Goal: Communication & Community: Answer question/provide support

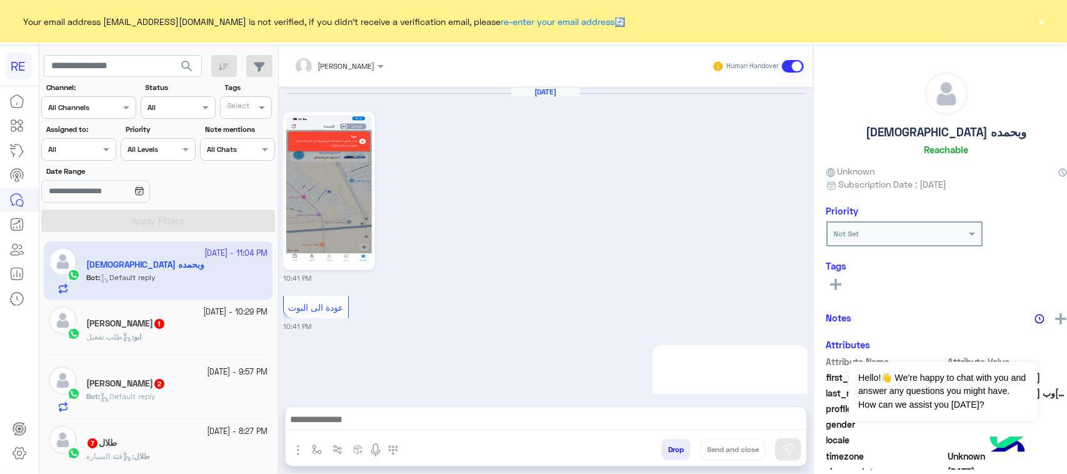
scroll to position [2464, 0]
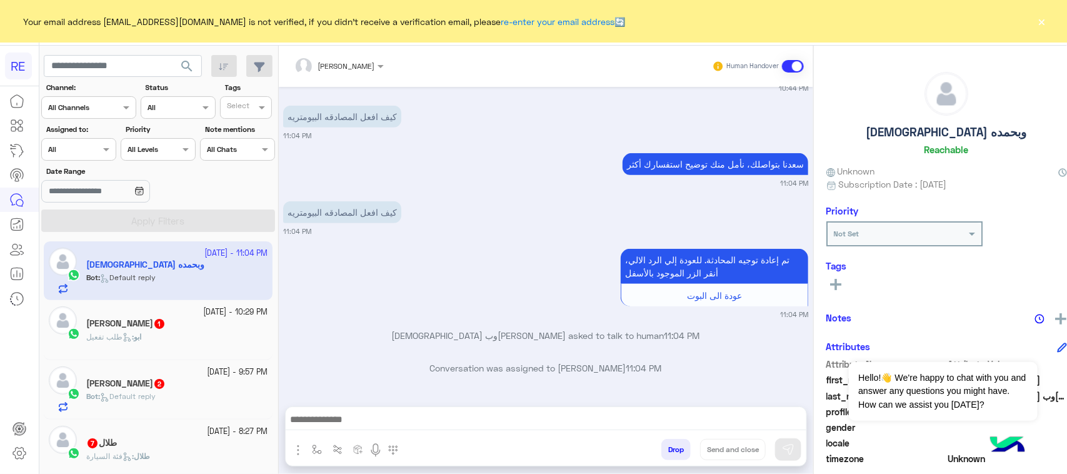
click at [291, 447] on img "button" at bounding box center [298, 449] width 15 height 15
click at [326, 399] on span "Attachements" at bounding box center [342, 398] width 62 height 14
click at [292, 451] on img "button" at bounding box center [298, 449] width 15 height 15
drag, startPoint x: 300, startPoint y: 402, endPoint x: 444, endPoint y: 433, distance: 147.1
click at [444, 433] on div "Attachements Images Drop Send and close" at bounding box center [546, 436] width 522 height 60
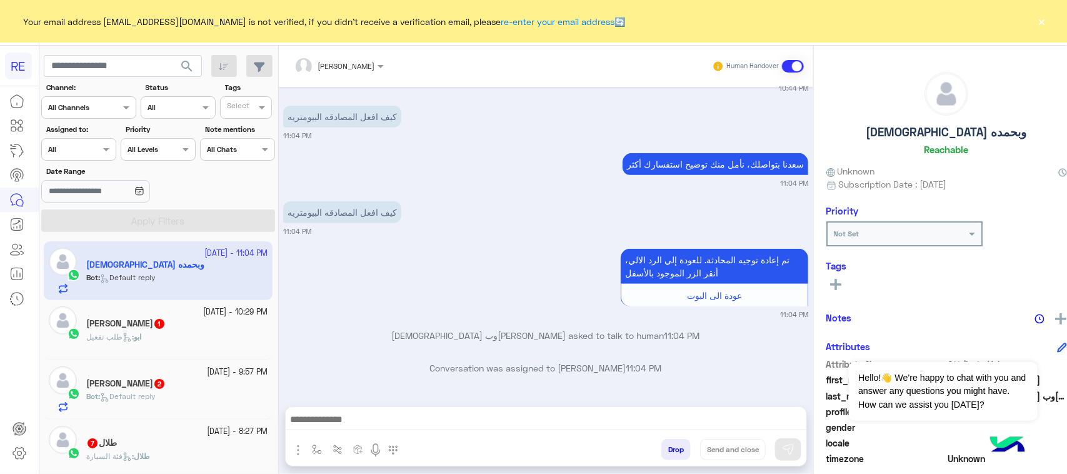
click at [291, 451] on img "button" at bounding box center [298, 449] width 15 height 15
click at [302, 413] on button "Images" at bounding box center [322, 422] width 62 height 25
click at [422, 438] on div "Drop Send and close" at bounding box center [606, 451] width 399 height 27
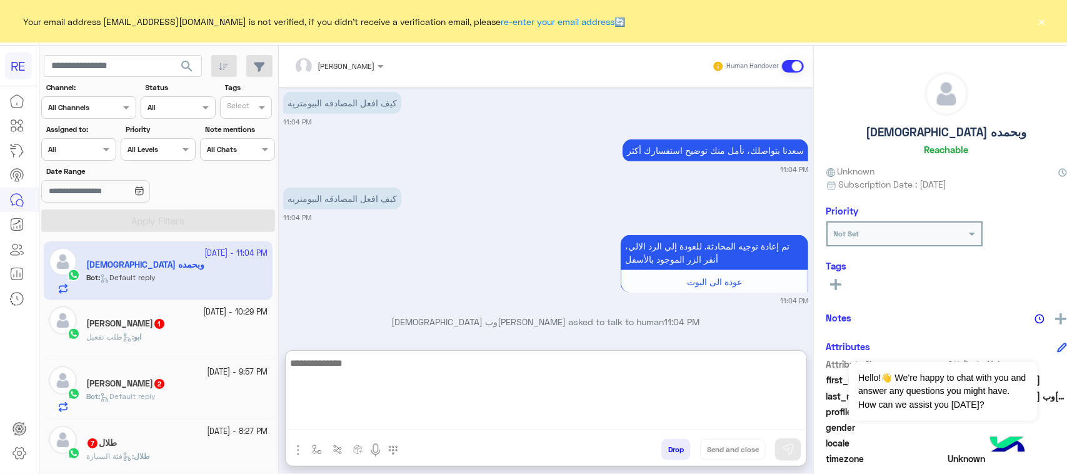
click at [405, 425] on textarea at bounding box center [546, 392] width 521 height 75
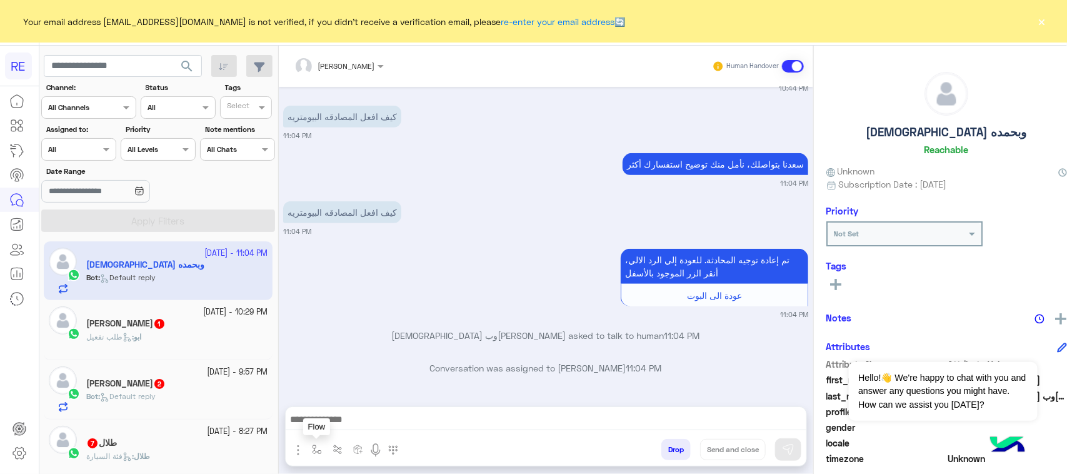
click at [312, 452] on img "button" at bounding box center [317, 449] width 10 height 10
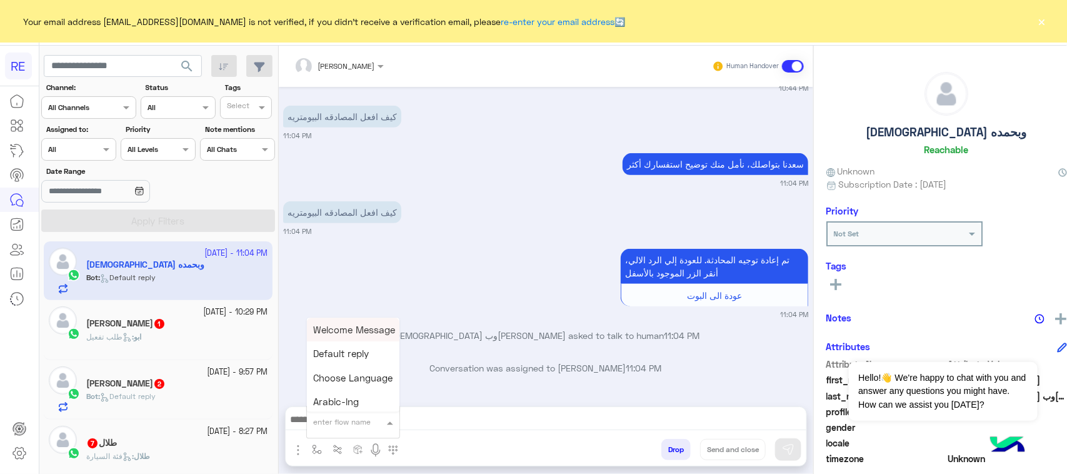
click at [377, 414] on div at bounding box center [353, 420] width 92 height 12
click at [348, 422] on input "text" at bounding box center [337, 419] width 49 height 11
click at [292, 446] on img "button" at bounding box center [298, 449] width 15 height 15
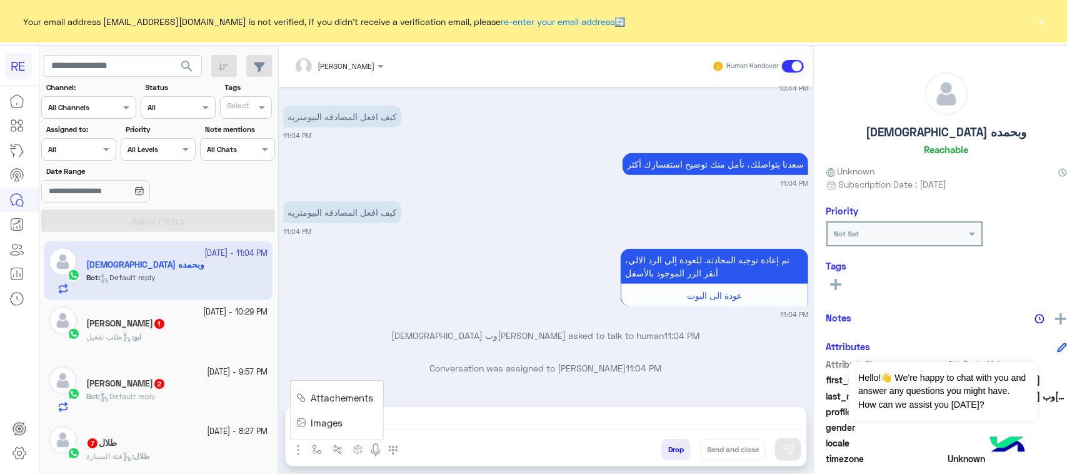
click at [317, 404] on span "Attachements" at bounding box center [342, 398] width 62 height 14
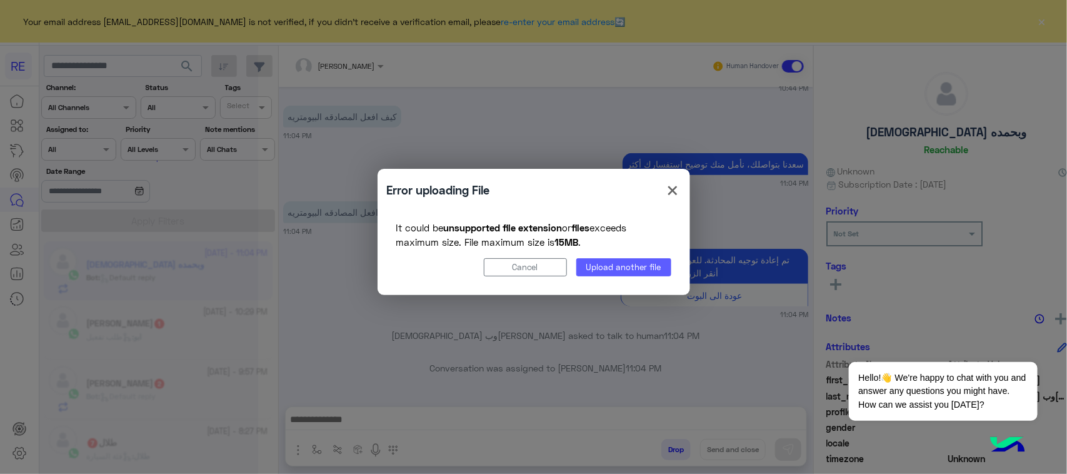
click at [607, 264] on button "Upload another file" at bounding box center [623, 267] width 95 height 18
click at [541, 258] on button "Cancel" at bounding box center [525, 267] width 83 height 18
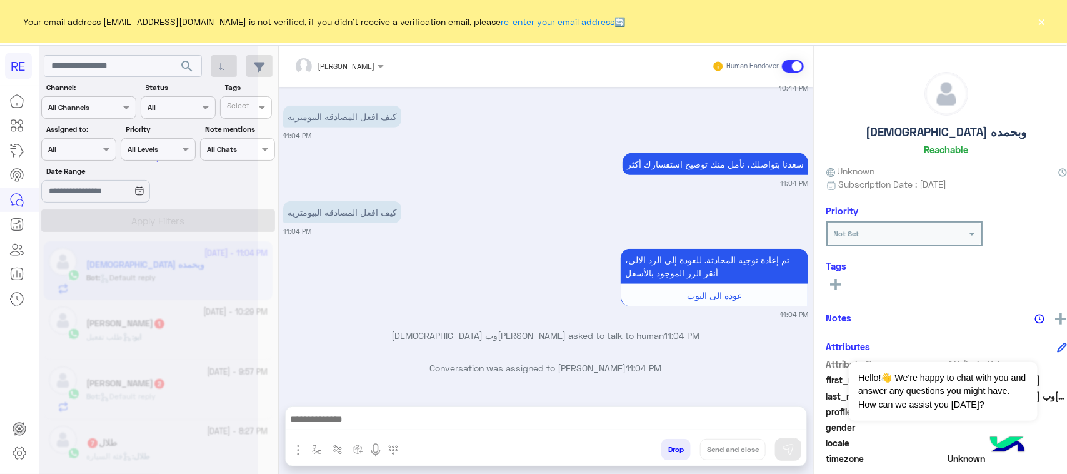
click at [291, 448] on img "button" at bounding box center [298, 449] width 15 height 15
click at [327, 401] on span "Attachements" at bounding box center [342, 398] width 62 height 14
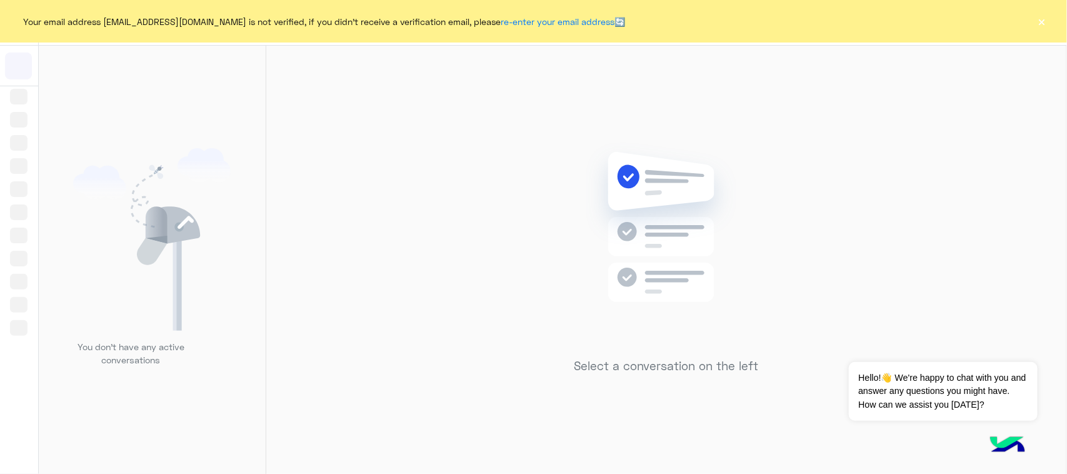
click at [1039, 22] on button "×" at bounding box center [1042, 21] width 12 height 12
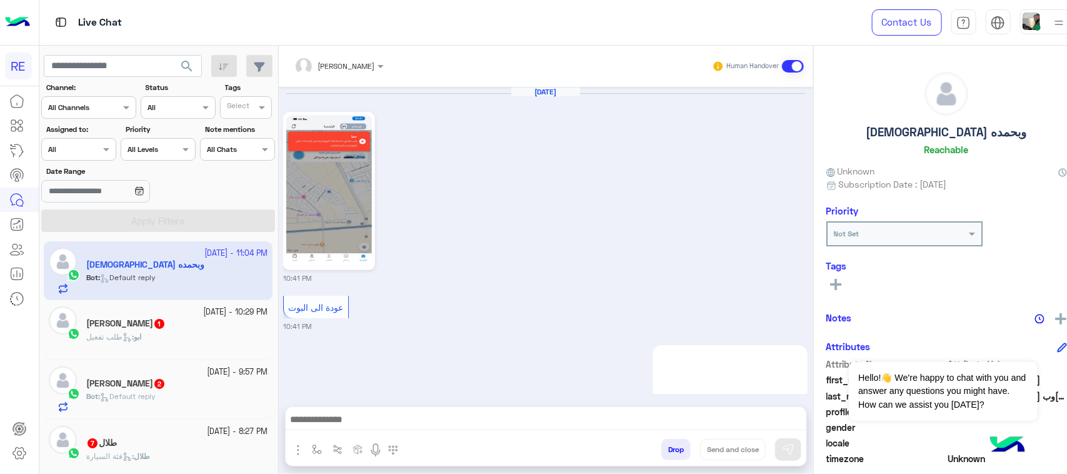
scroll to position [2464, 0]
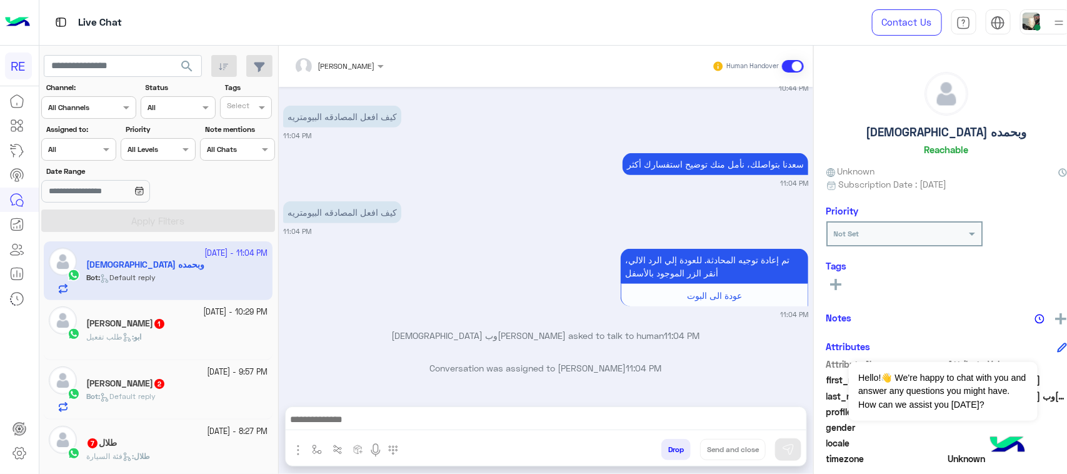
click at [291, 451] on img "button" at bounding box center [298, 449] width 15 height 15
click at [311, 400] on span "Attachements" at bounding box center [342, 398] width 62 height 14
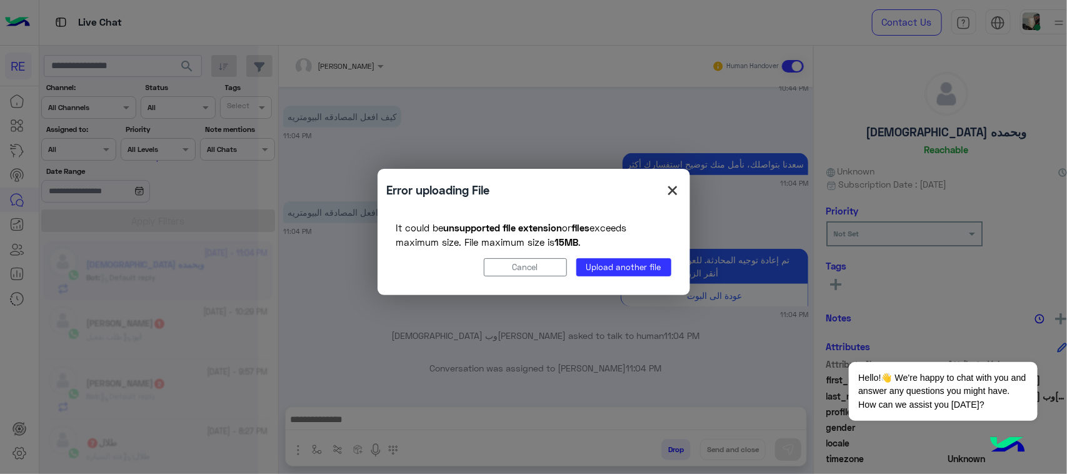
click at [679, 183] on span "×" at bounding box center [673, 190] width 15 height 28
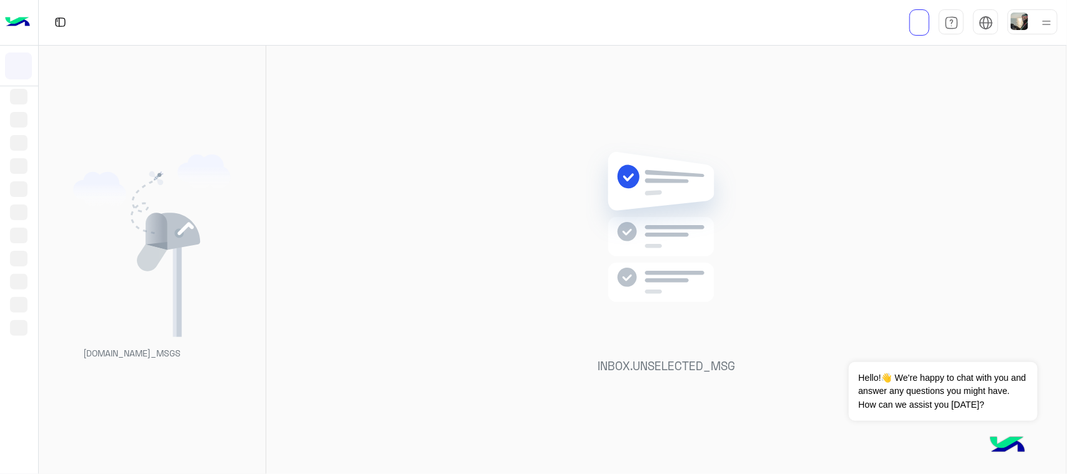
click at [166, 229] on img at bounding box center [151, 245] width 157 height 182
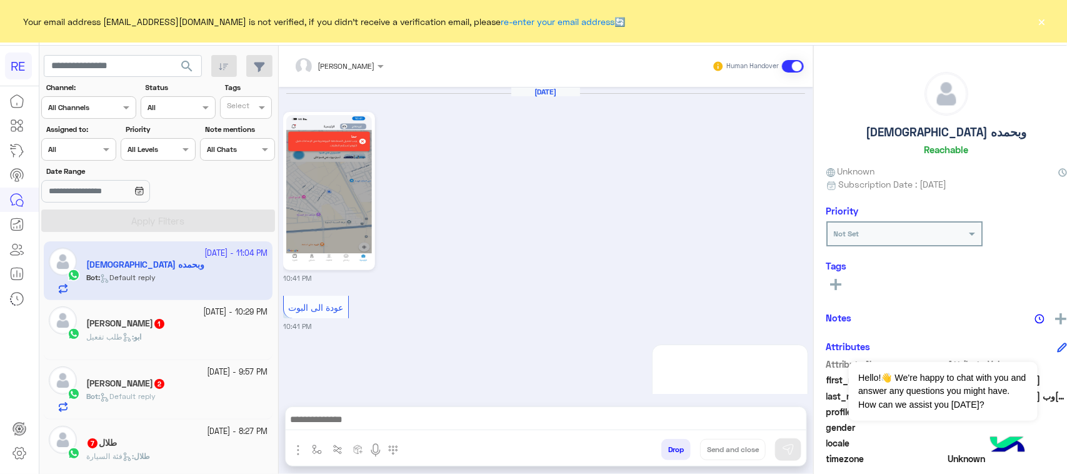
scroll to position [2464, 0]
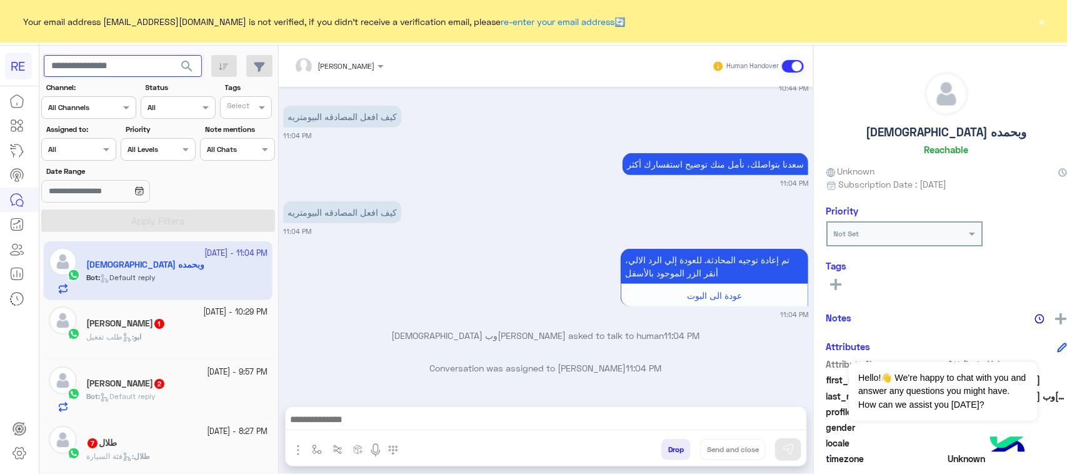
click at [137, 64] on input "text" at bounding box center [123, 66] width 158 height 22
paste input "*********"
type input "*********"
click at [179, 61] on span "search" at bounding box center [186, 66] width 15 height 15
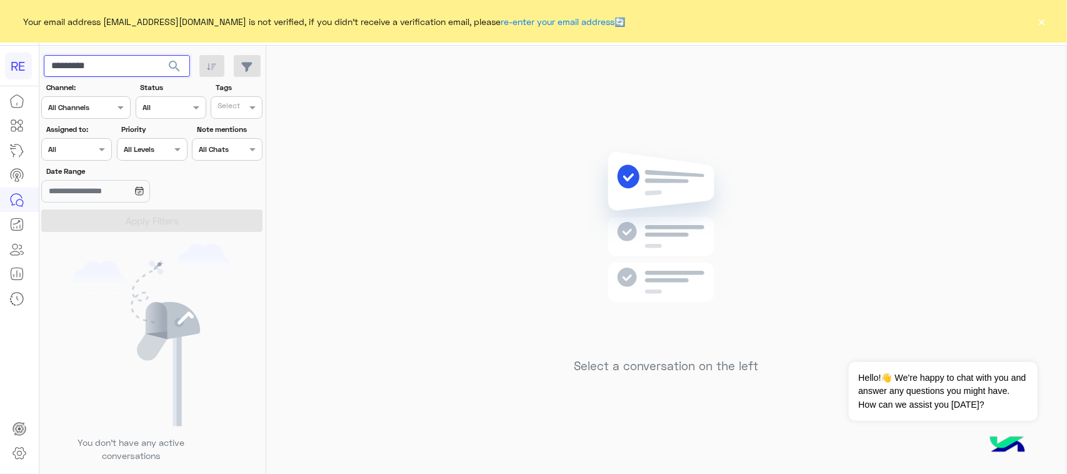
click at [134, 66] on input "*********" at bounding box center [117, 66] width 146 height 22
click at [170, 66] on span "search" at bounding box center [174, 66] width 15 height 15
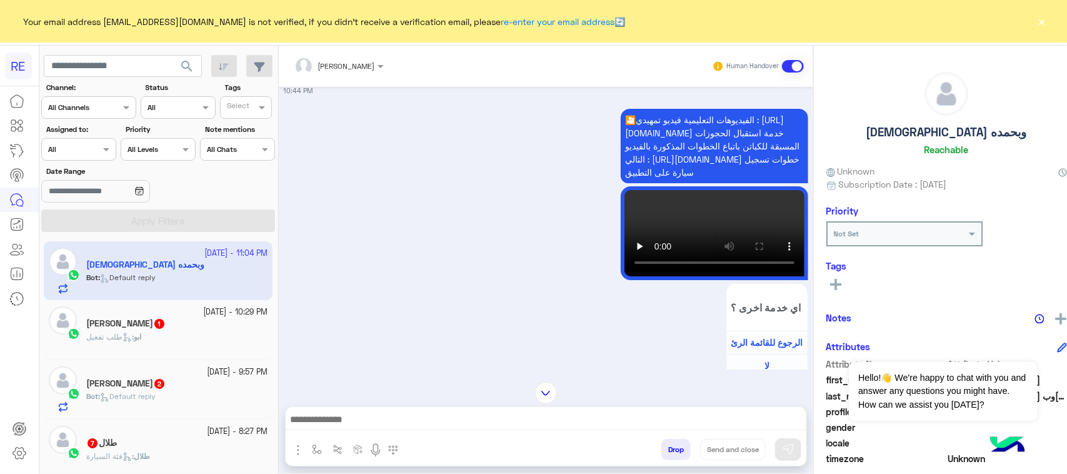
scroll to position [2464, 0]
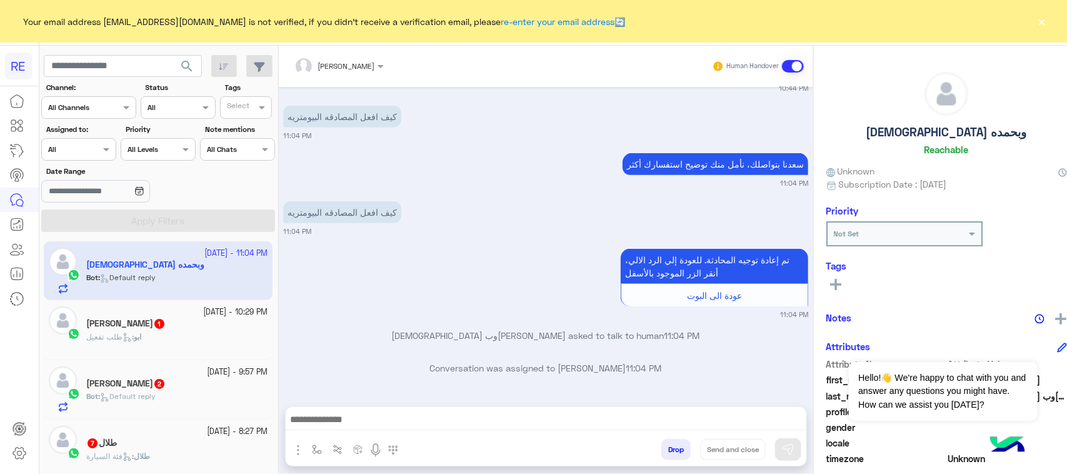
drag, startPoint x: 126, startPoint y: 330, endPoint x: 126, endPoint y: 403, distance: 73.1
click at [126, 395] on div "[DATE] - 11:04 PM سبحان الله وبحمده Bot : Default reply [DATE] - 10:29 PM [PERS…" at bounding box center [158, 358] width 238 height 242
click at [469, 286] on div "تم إعادة توجيه المحادثة. للعودة إلي الرد الالي، أنقر الزر الموجود بالأسفل عودة …" at bounding box center [545, 283] width 525 height 74
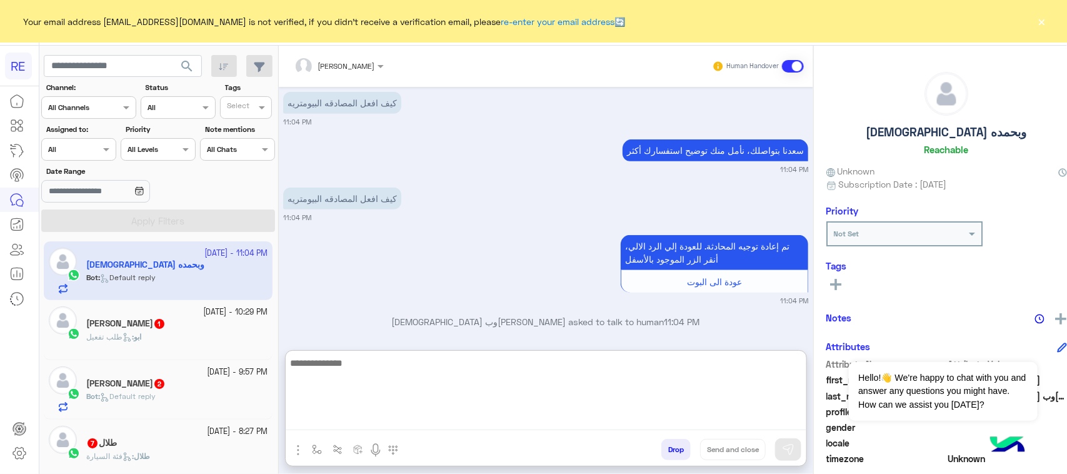
click at [574, 422] on textarea at bounding box center [546, 392] width 521 height 75
paste textarea "**********"
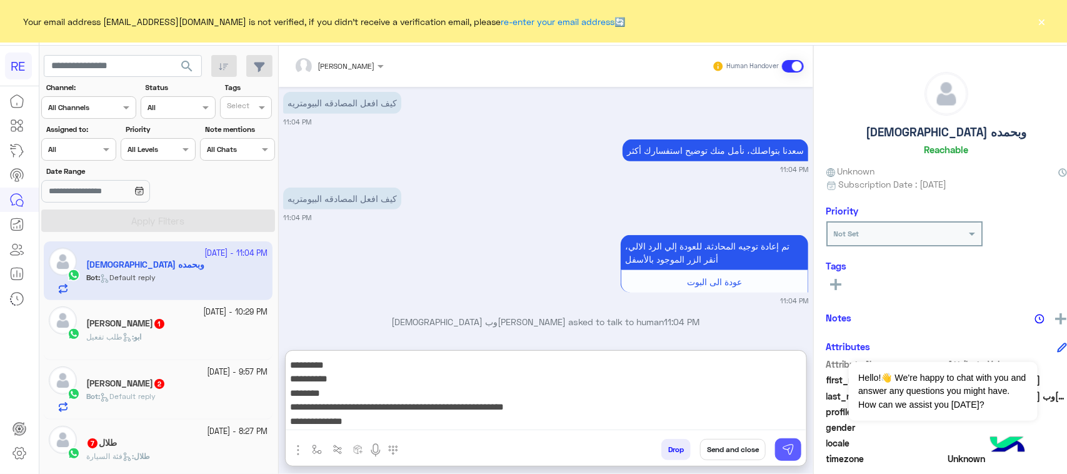
type textarea "**********"
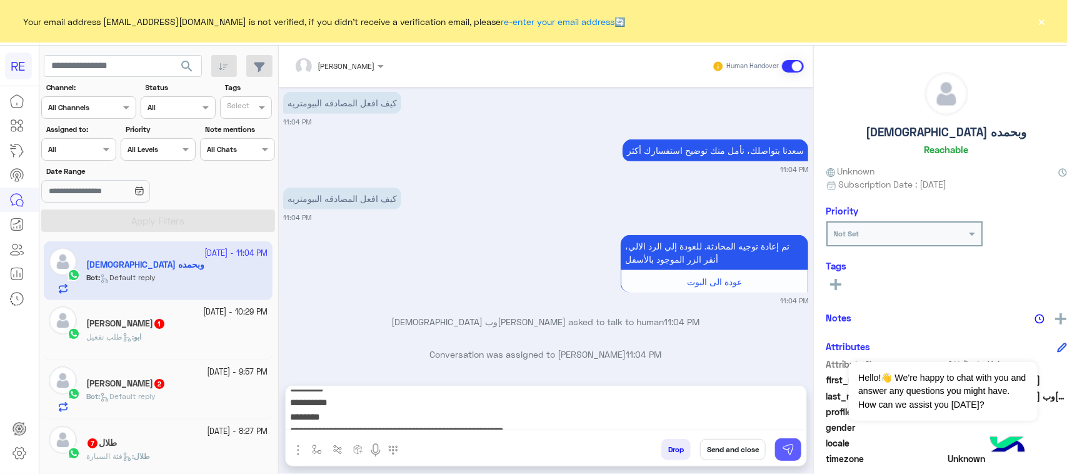
click at [782, 448] on img at bounding box center [788, 449] width 12 height 12
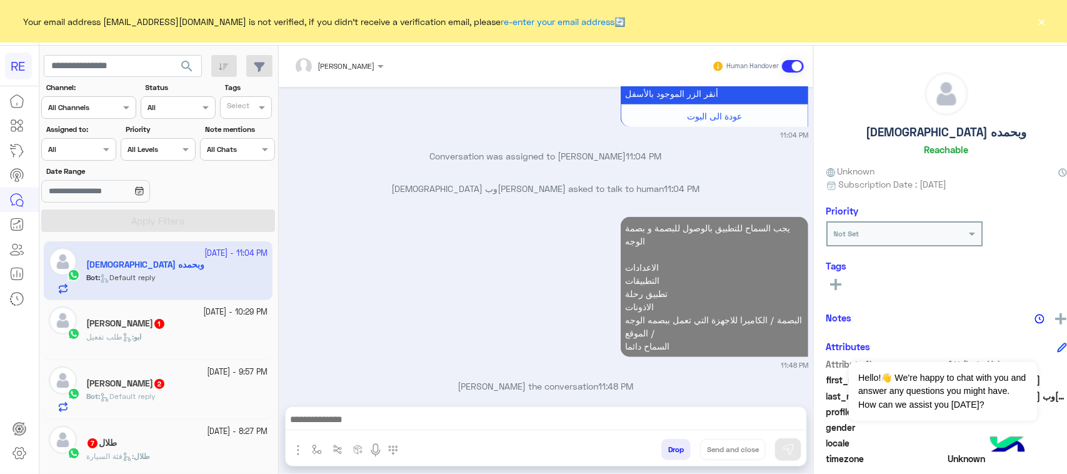
scroll to position [2661, 0]
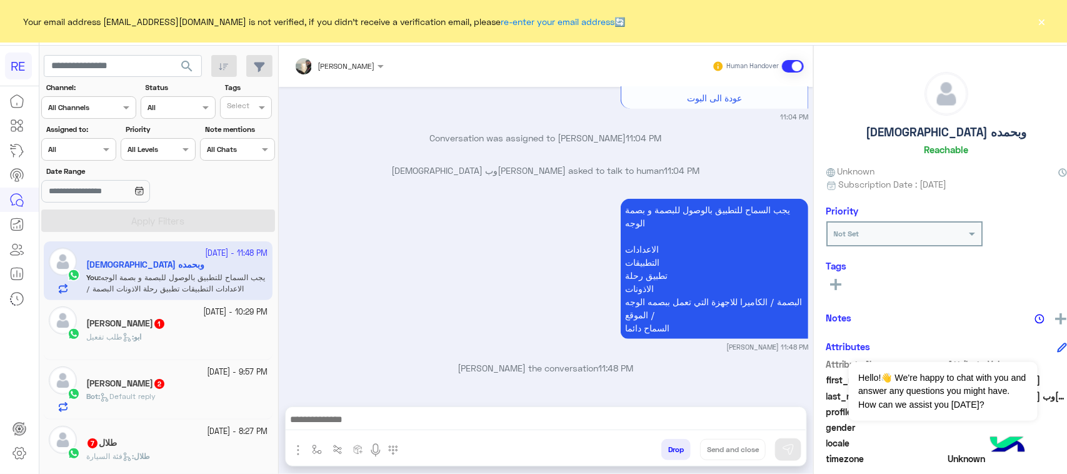
click at [166, 341] on div "ابو : طلب تفعيل" at bounding box center [176, 342] width 181 height 22
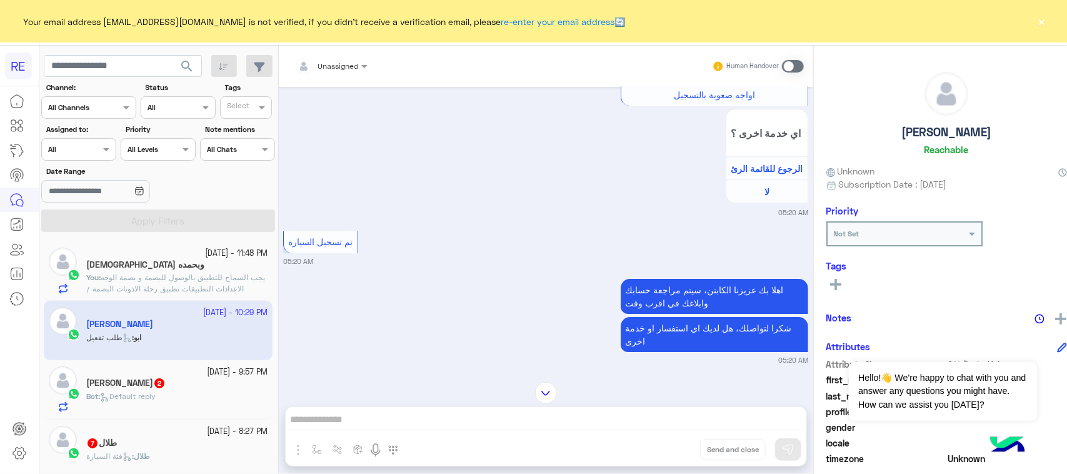
scroll to position [1761, 0]
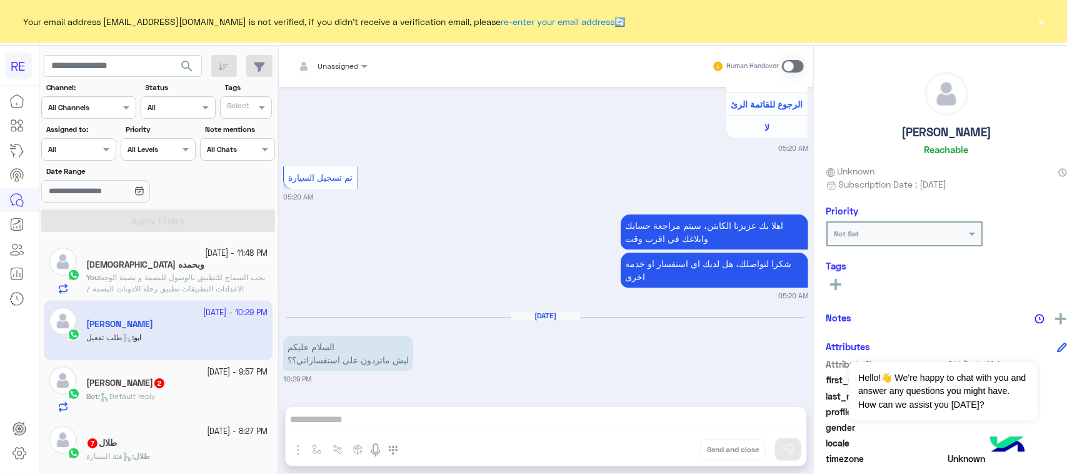
drag, startPoint x: 332, startPoint y: 347, endPoint x: 275, endPoint y: 363, distance: 59.2
click at [283, 363] on p "السلام عليكم ليش ماتردون على استفساراتي؟؟" at bounding box center [348, 353] width 130 height 35
click at [297, 348] on p "السلام عليكم ليش ماتردون على استفساراتي؟؟" at bounding box center [348, 353] width 130 height 35
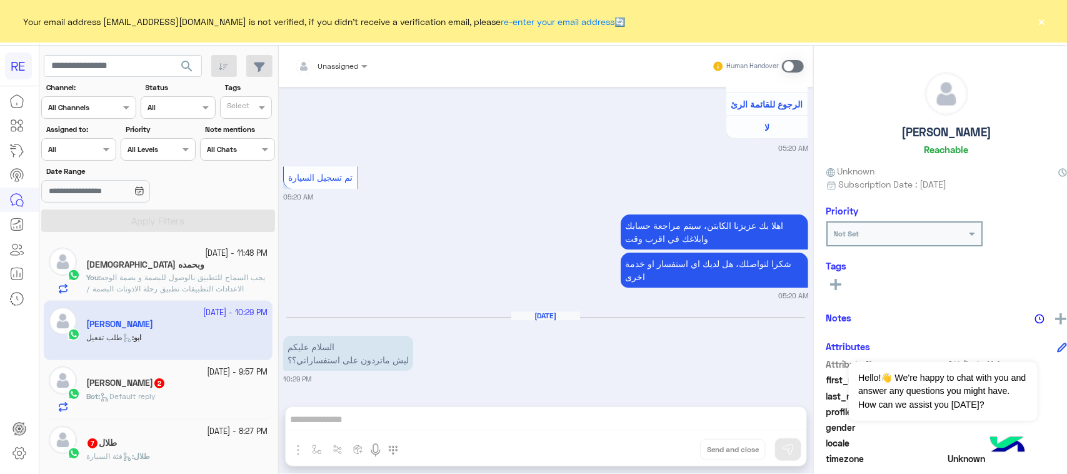
click at [298, 352] on p "السلام عليكم ليش ماتردون على استفساراتي؟؟" at bounding box center [348, 353] width 130 height 35
drag, startPoint x: 282, startPoint y: 361, endPoint x: 446, endPoint y: 319, distance: 168.9
click at [446, 319] on div "[DATE] السلام عليكم ليش ماتردون على استفساراتي؟؟ 10:29 PM" at bounding box center [545, 348] width 525 height 74
drag, startPoint x: 338, startPoint y: 357, endPoint x: 559, endPoint y: 417, distance: 229.1
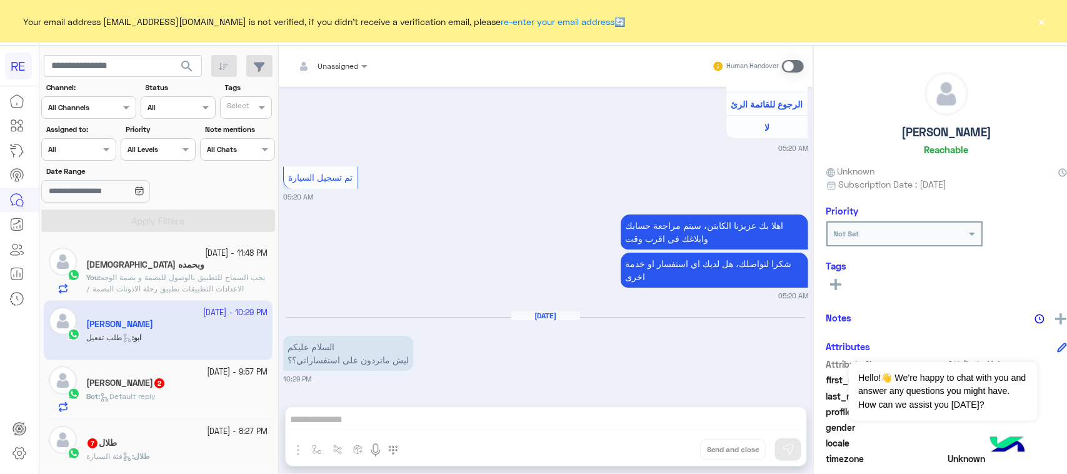
click at [559, 417] on div "Unassigned Human Handover [DATE] نعتذر منك السيارة البكب غير مقبولة [PERSON_NAM…" at bounding box center [546, 262] width 534 height 433
click at [378, 362] on p "السلام عليكم ليش ماتردون على استفساراتي؟؟" at bounding box center [348, 353] width 130 height 35
click at [386, 333] on div "السلام عليكم ليش ماتردون على استفساراتي؟؟" at bounding box center [348, 352] width 130 height 41
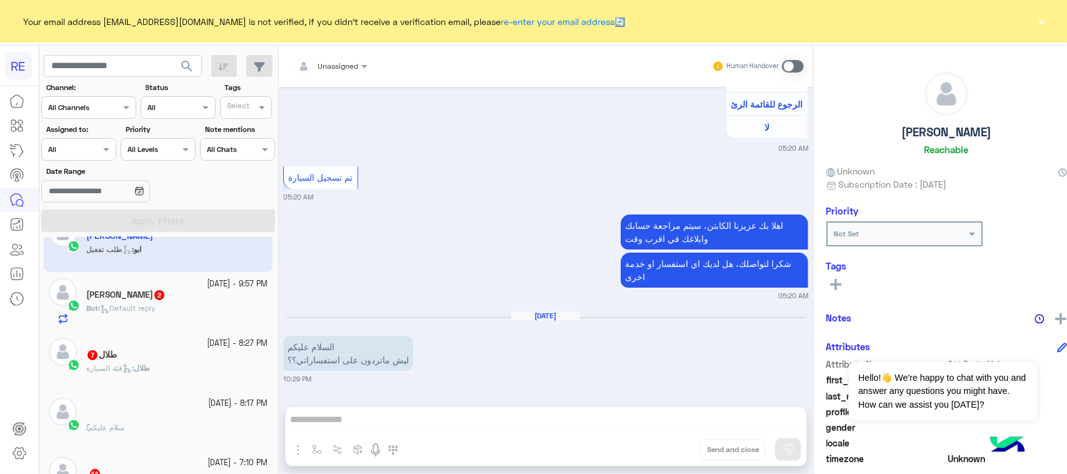
scroll to position [0, 0]
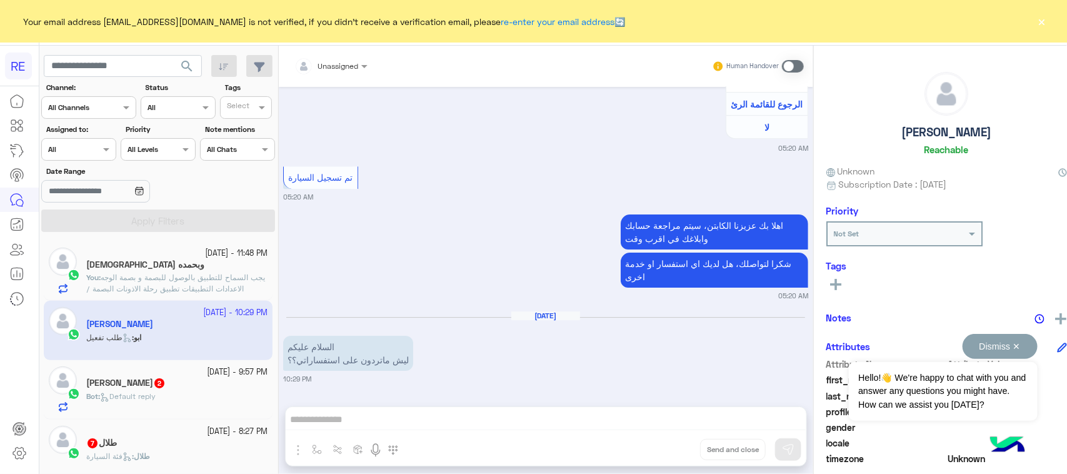
click at [1013, 346] on button "Dismiss ✕" at bounding box center [999, 346] width 75 height 25
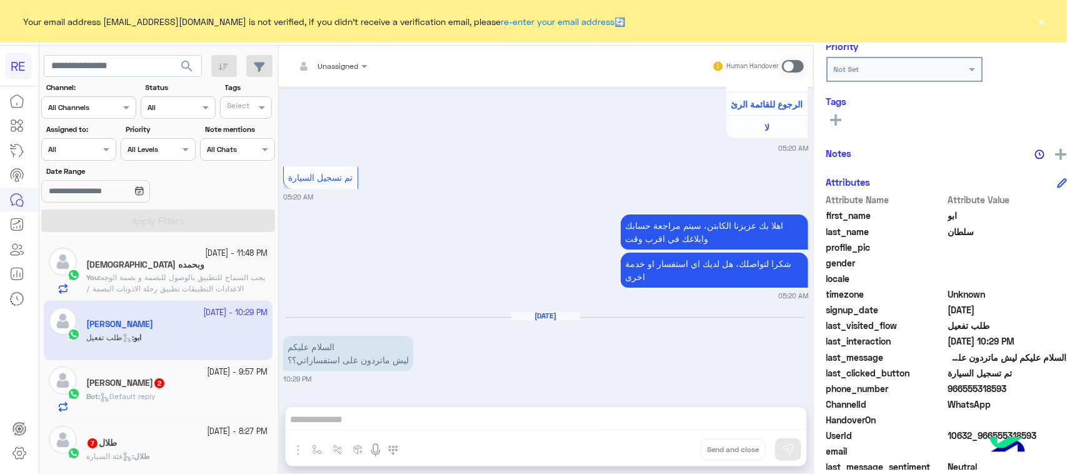
scroll to position [198, 0]
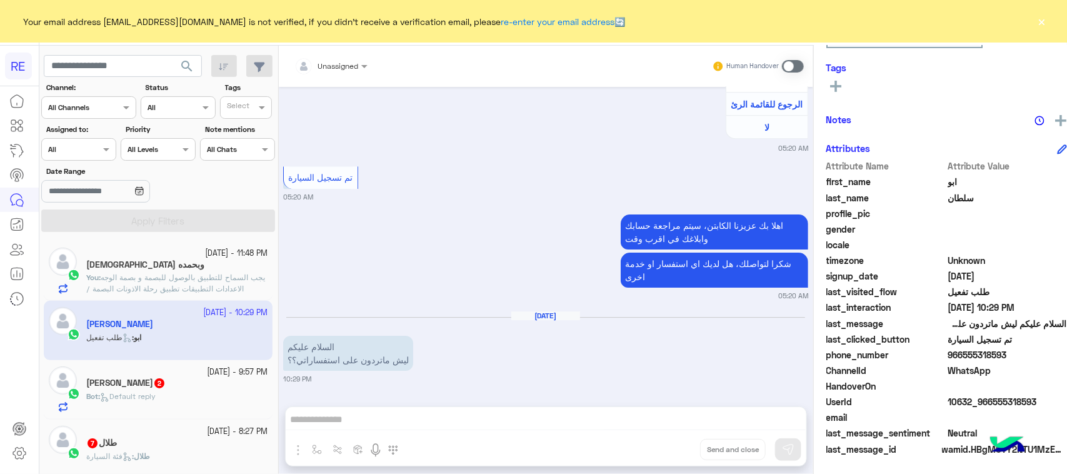
drag, startPoint x: 1017, startPoint y: 359, endPoint x: 950, endPoint y: 356, distance: 66.9
click at [950, 356] on span "966555318593" at bounding box center [1006, 354] width 119 height 13
copy span "555318593"
click at [314, 414] on div "Unassigned Human Handover [DATE] نعتذر منك السيارة البكب غير مقبولة [PERSON_NAM…" at bounding box center [546, 262] width 534 height 433
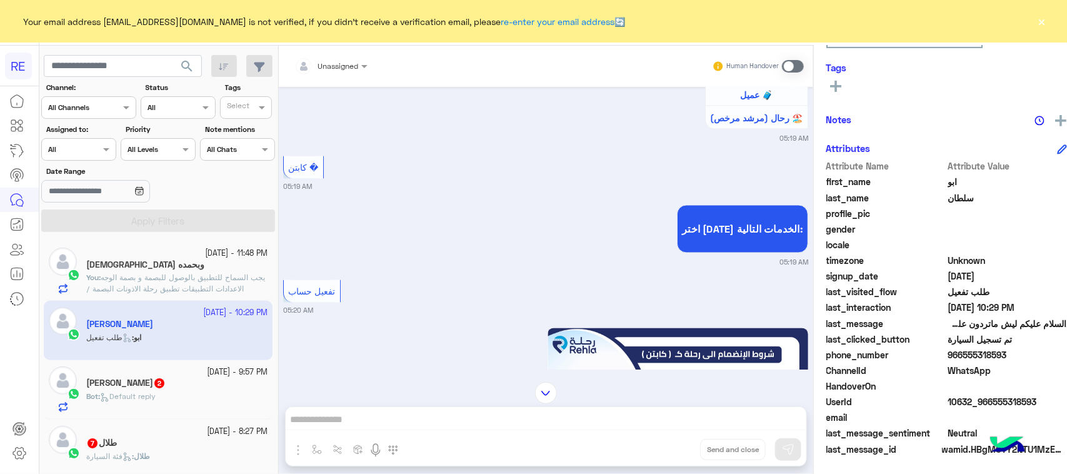
scroll to position [901, 0]
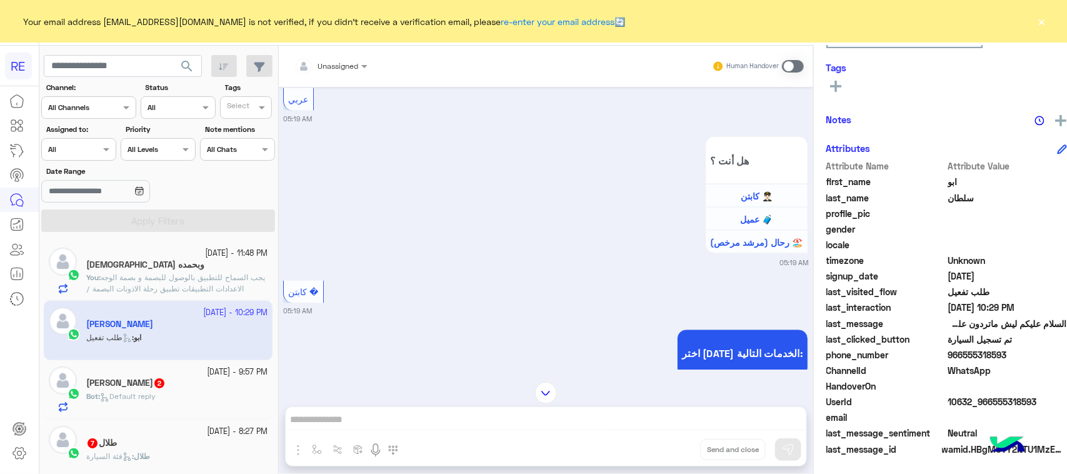
click at [785, 70] on span at bounding box center [793, 66] width 22 height 12
click at [461, 414] on div "Unassigned Human Handover [DATE] نعتذر منك السيارة البكب غير مقبولة [PERSON_NAM…" at bounding box center [546, 262] width 534 height 433
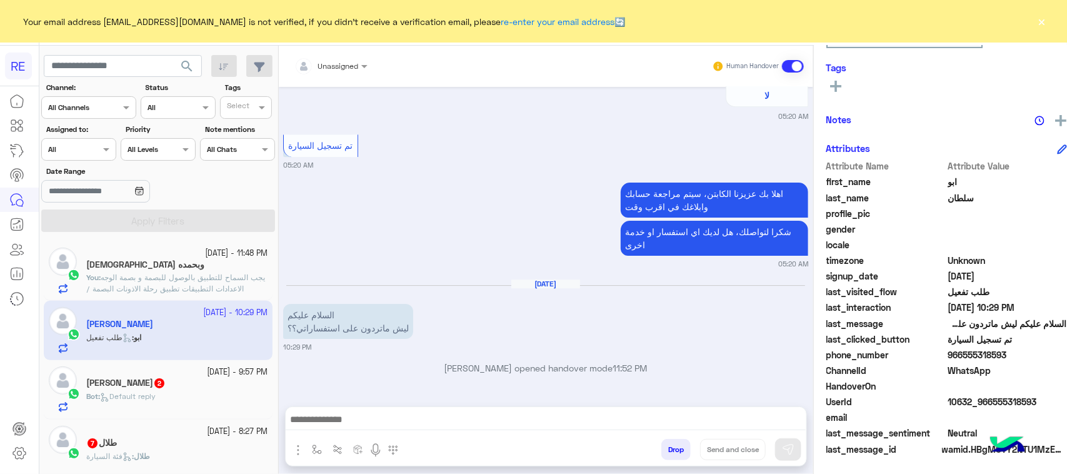
click at [446, 422] on textarea at bounding box center [546, 420] width 521 height 19
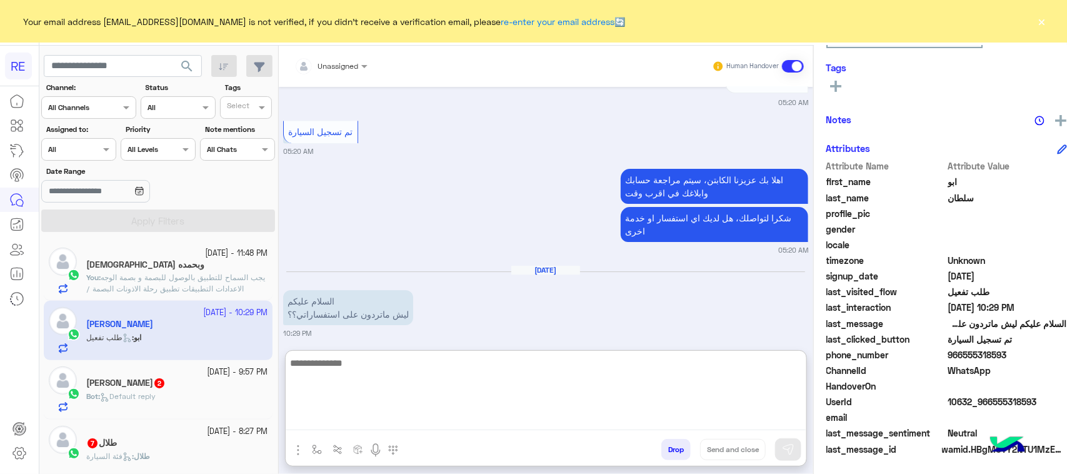
paste textarea "**********"
type textarea "**********"
click at [782, 453] on img at bounding box center [788, 449] width 12 height 12
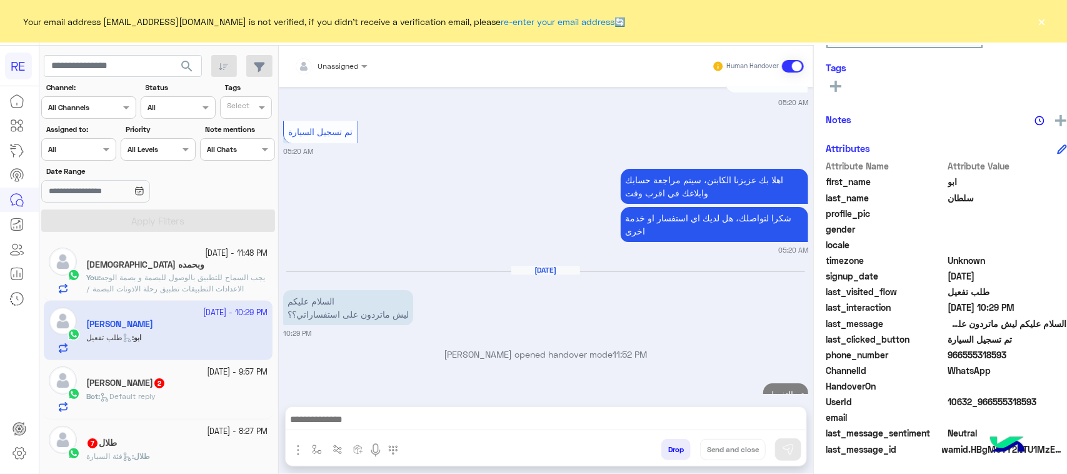
scroll to position [1841, 0]
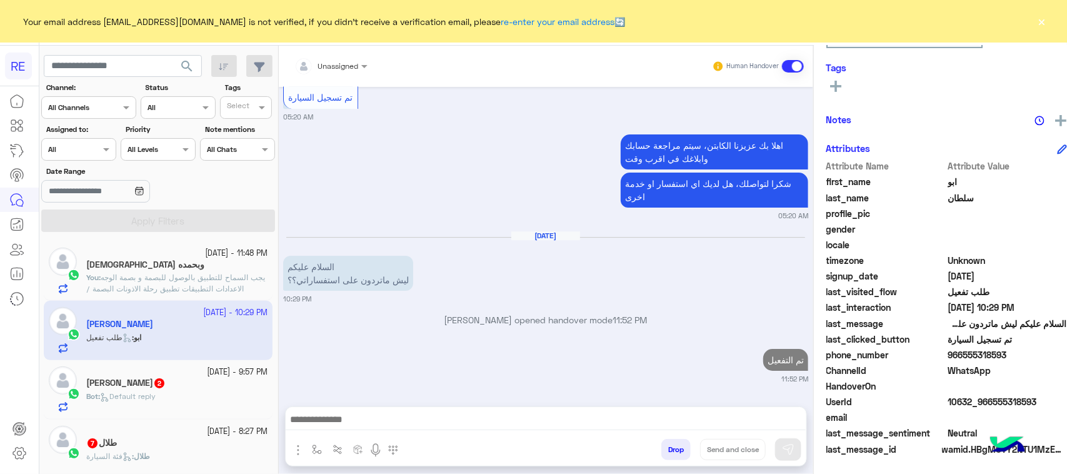
click at [117, 407] on div "Bot : Default reply" at bounding box center [176, 402] width 181 height 22
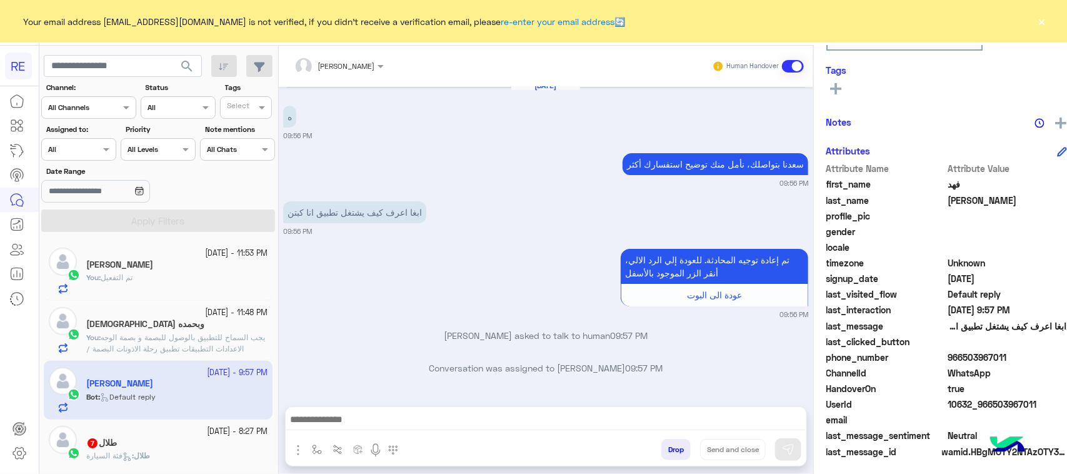
scroll to position [198, 0]
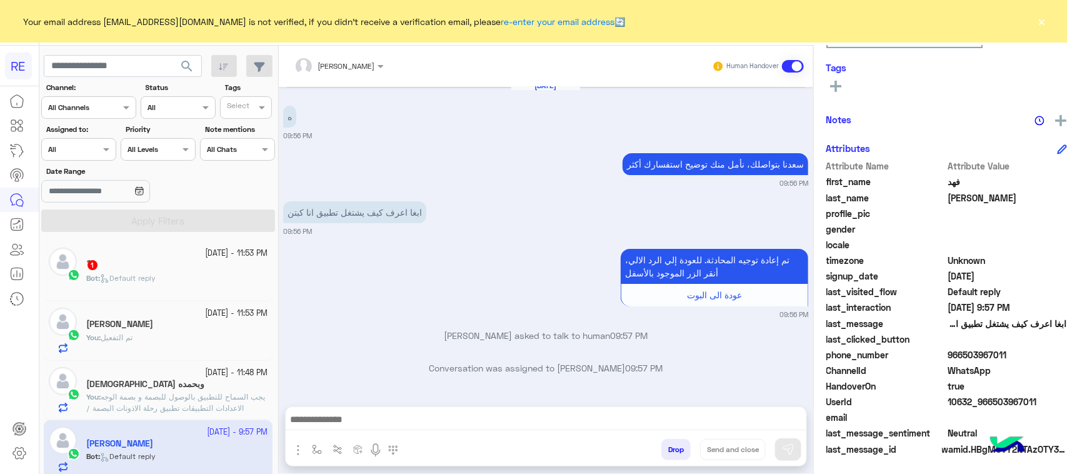
drag, startPoint x: 1026, startPoint y: 401, endPoint x: 984, endPoint y: 408, distance: 41.9
click at [984, 408] on div "UserId 10632_966503967011" at bounding box center [946, 403] width 241 height 16
click at [992, 411] on span at bounding box center [1006, 417] width 119 height 13
click at [983, 403] on span "10632_966503967011" at bounding box center [1006, 401] width 119 height 13
drag, startPoint x: 979, startPoint y: 401, endPoint x: 1024, endPoint y: 397, distance: 45.2
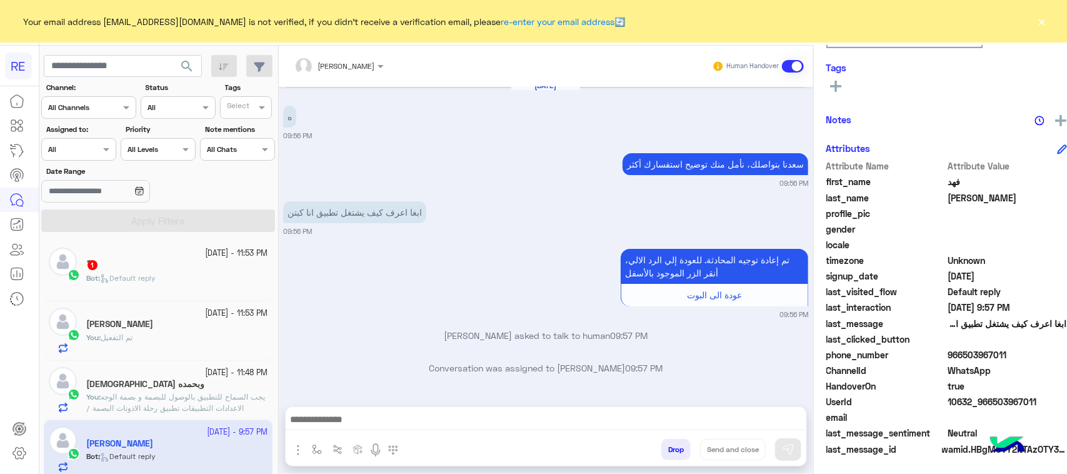
click at [1024, 397] on span "10632_966503967011" at bounding box center [1006, 401] width 119 height 13
copy span "503967011"
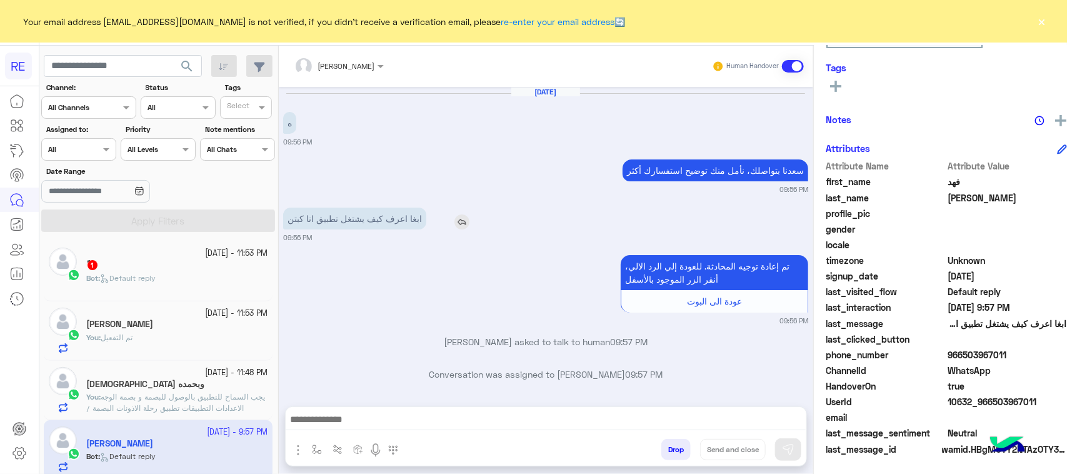
click at [317, 228] on p "ابغا اعرف كيف يشتغل تطبيق انا كبتن" at bounding box center [354, 218] width 143 height 22
click at [432, 436] on div at bounding box center [546, 422] width 521 height 31
click at [449, 423] on textarea at bounding box center [546, 420] width 521 height 19
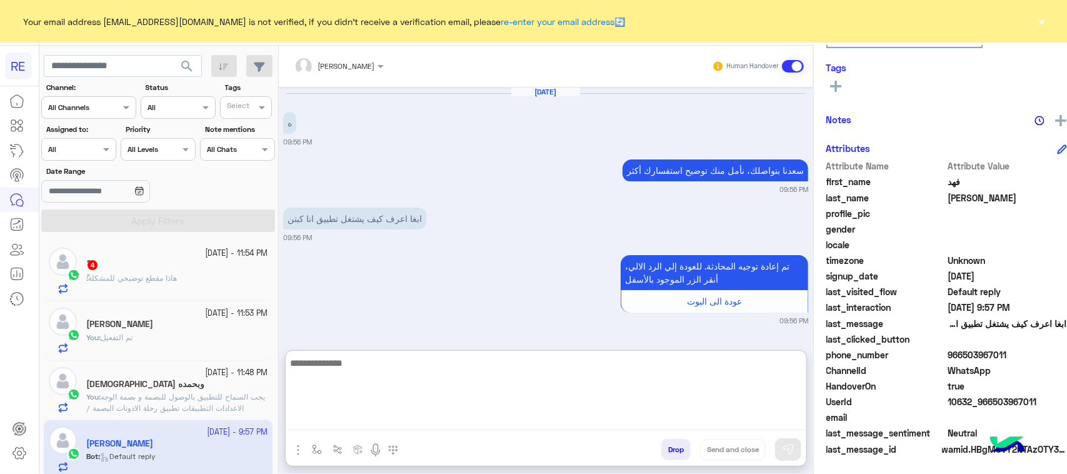
paste textarea "**********"
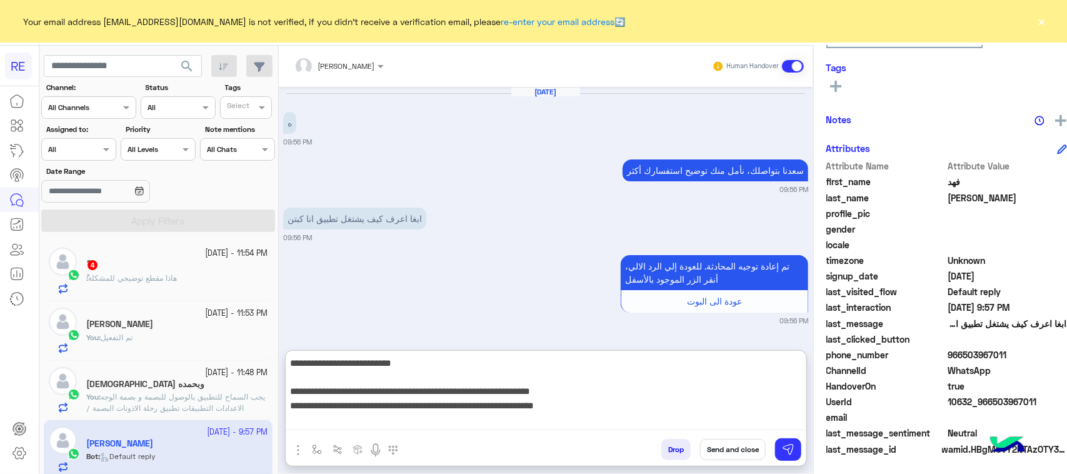
scroll to position [108, 0]
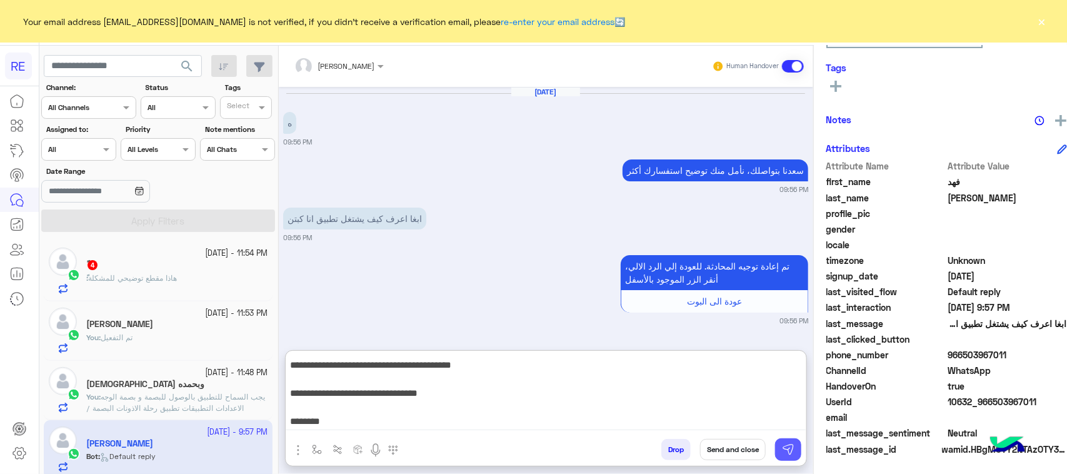
type textarea "**********"
click at [782, 444] on img at bounding box center [788, 449] width 12 height 12
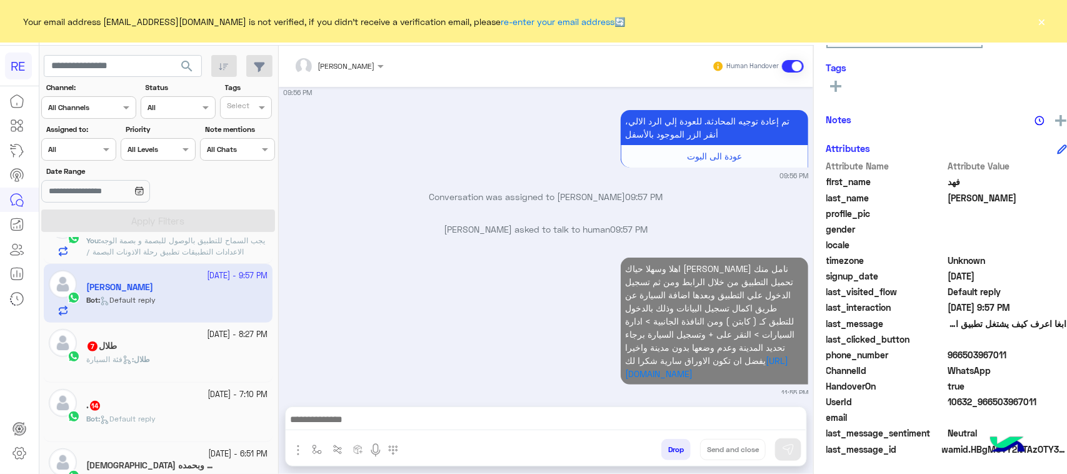
scroll to position [177, 0]
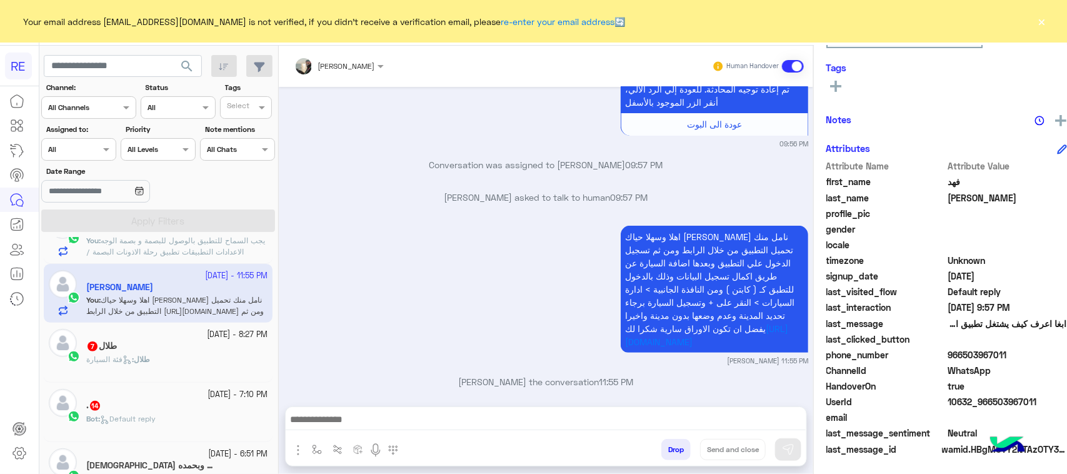
click at [149, 360] on span "طلال" at bounding box center [142, 358] width 16 height 9
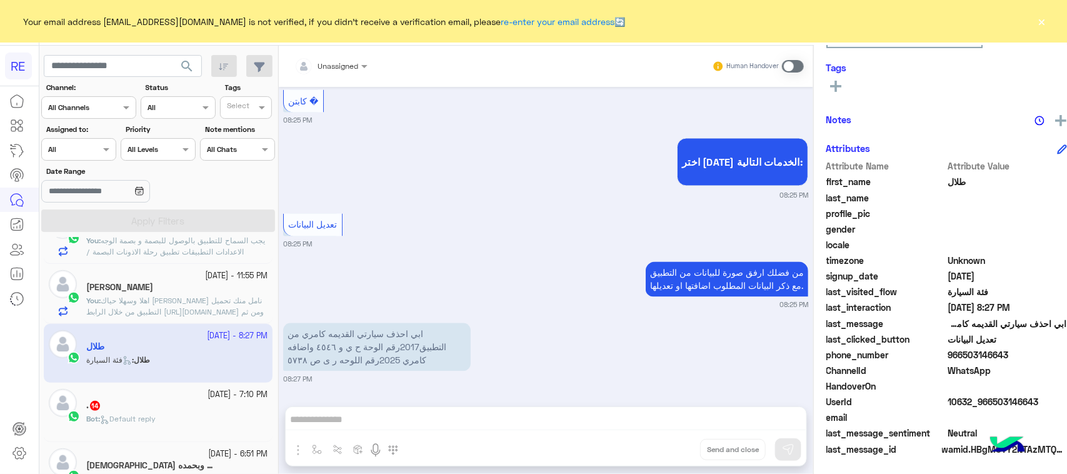
scroll to position [157, 0]
drag, startPoint x: 997, startPoint y: 356, endPoint x: 948, endPoint y: 351, distance: 49.0
click at [948, 351] on span "966503146643" at bounding box center [1006, 354] width 119 height 13
copy span "503146643"
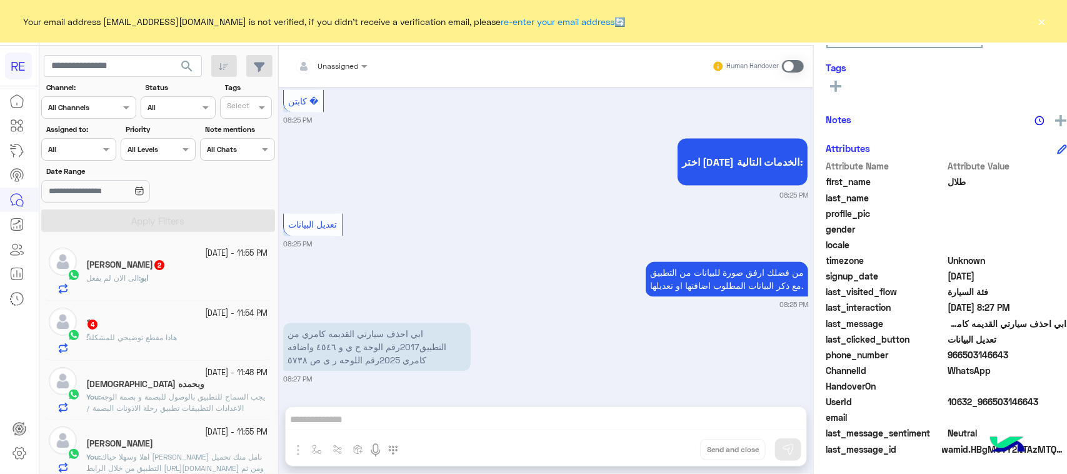
scroll to position [1122, 0]
click at [355, 264] on div "من فضلك ارفق صورة للبيانات من التطبيق مع ذكر البيانات المطلوب اضافتها او تعديله…" at bounding box center [545, 284] width 525 height 51
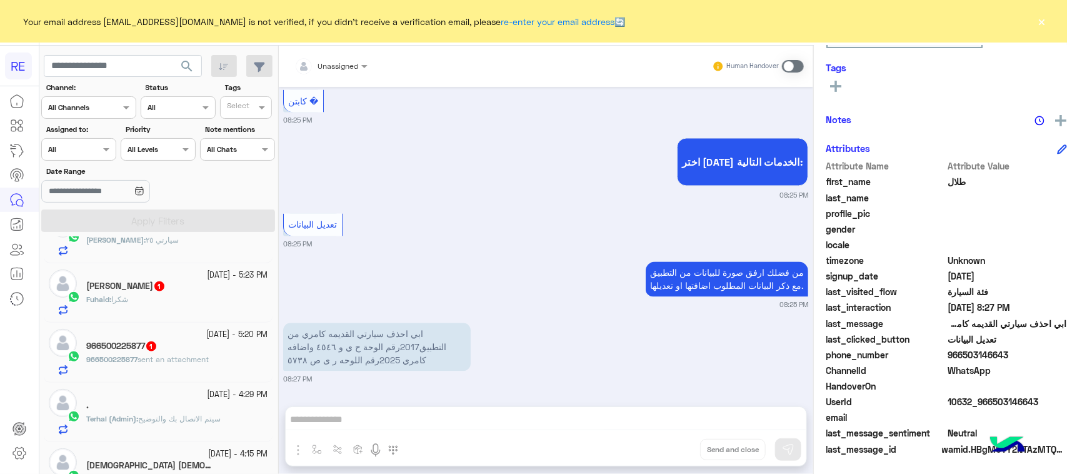
scroll to position [547, 0]
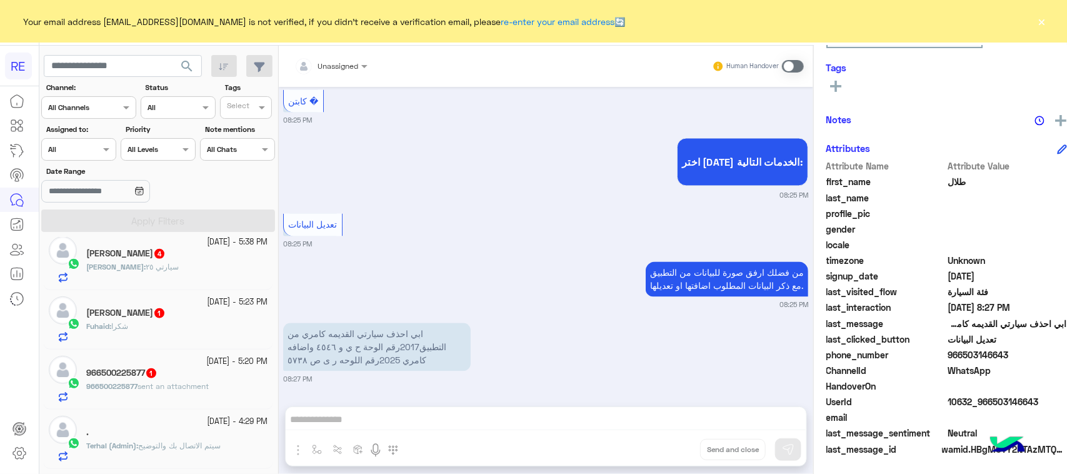
click at [172, 319] on div "[PERSON_NAME] 1" at bounding box center [176, 313] width 181 height 13
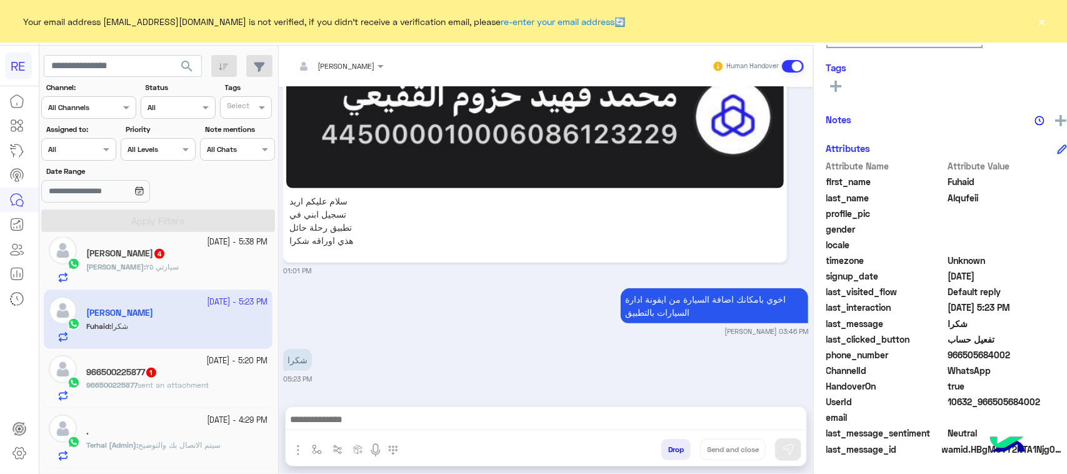
scroll to position [2355, 0]
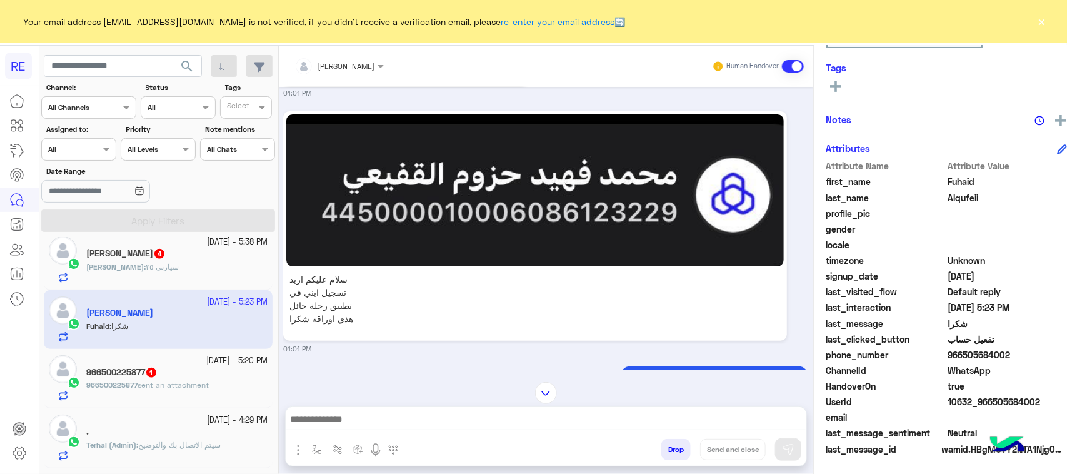
click at [160, 267] on div "[PERSON_NAME] : سيارتي ٢٥" at bounding box center [176, 272] width 181 height 22
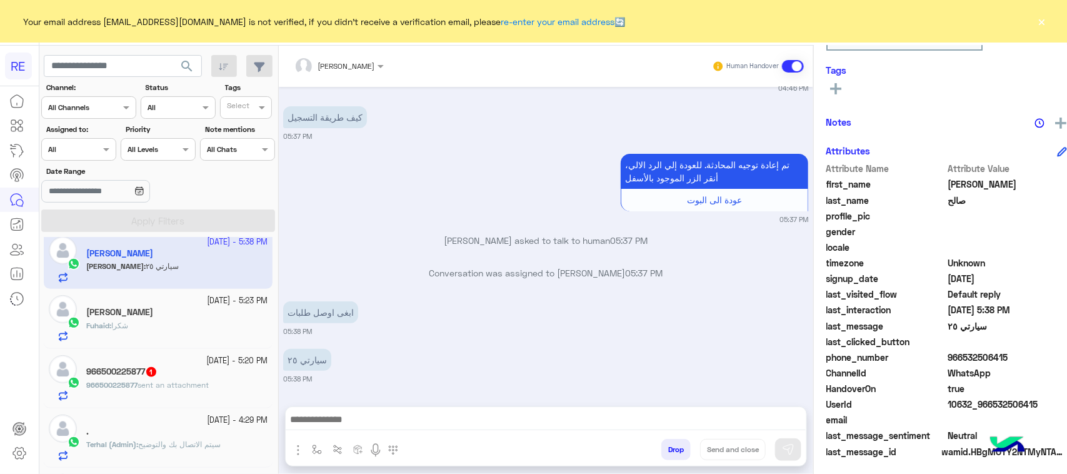
scroll to position [198, 0]
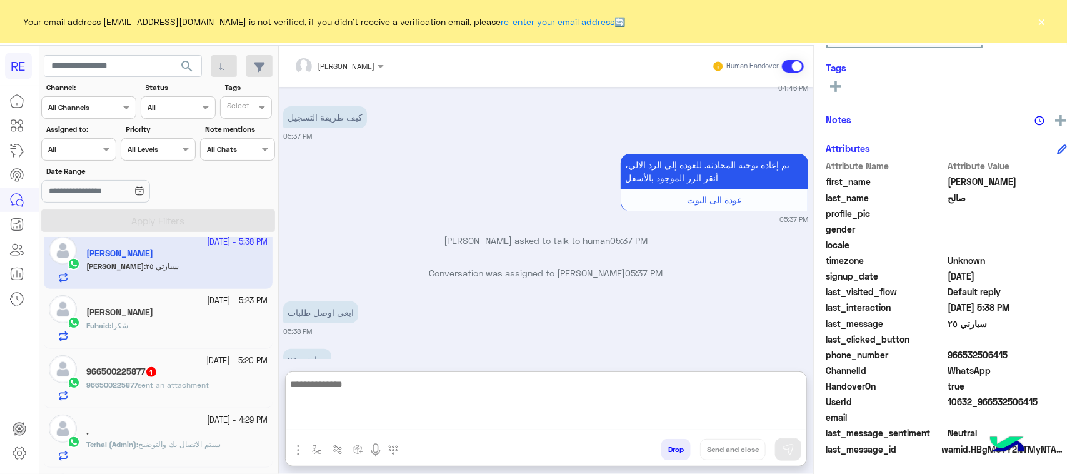
click at [572, 427] on textarea at bounding box center [546, 403] width 521 height 54
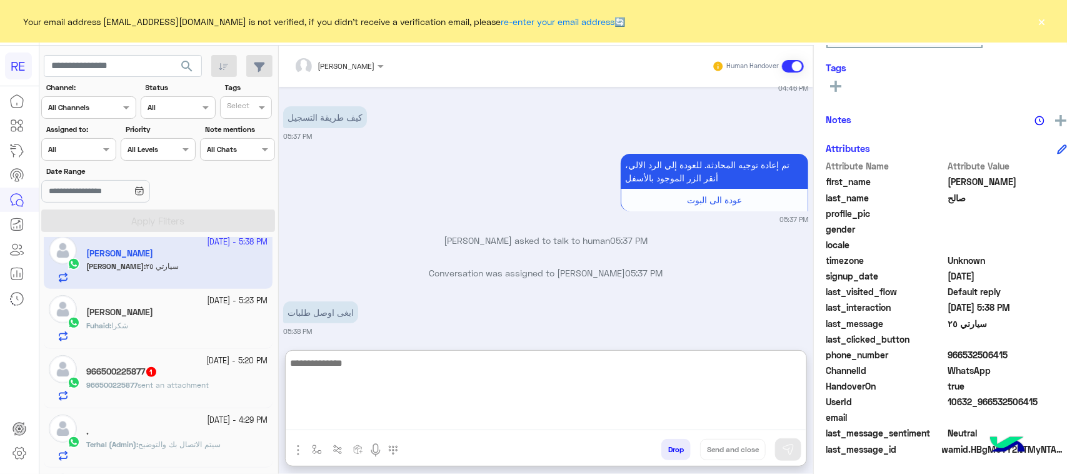
paste textarea "**********"
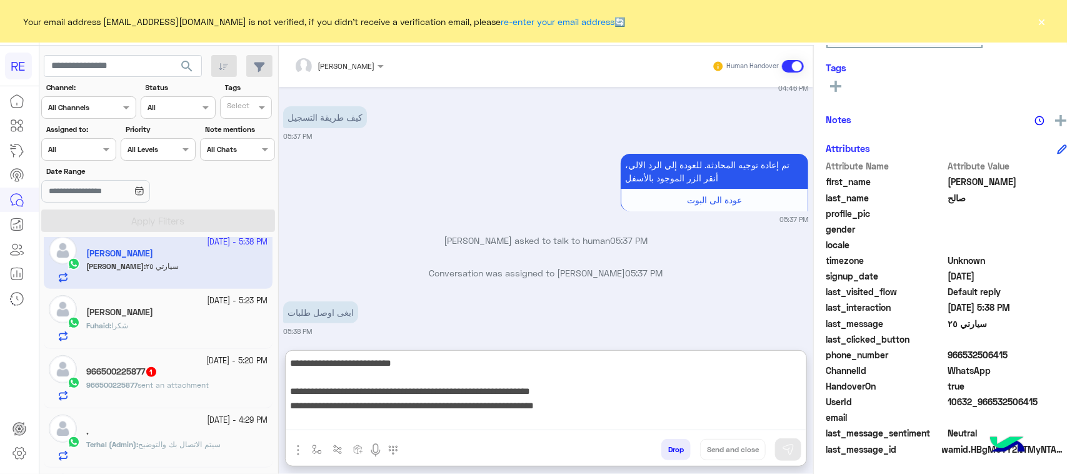
scroll to position [108, 0]
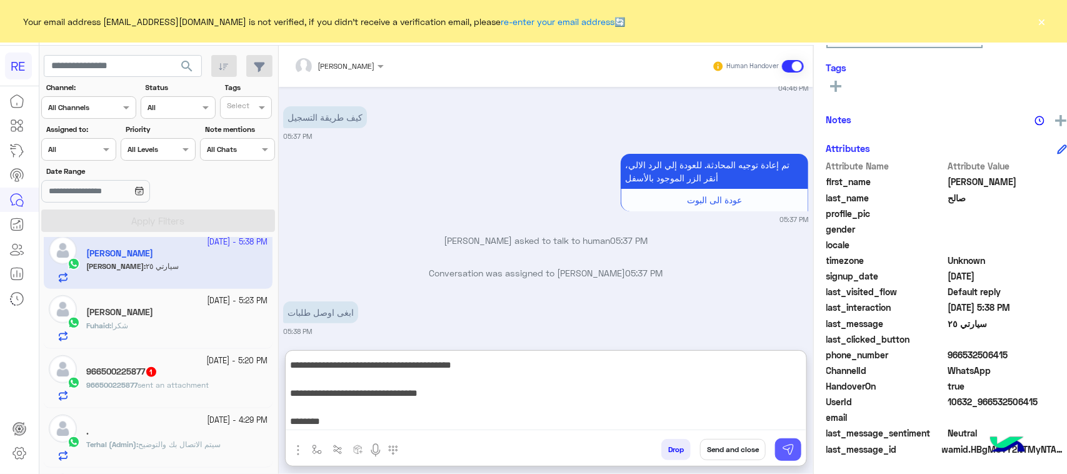
type textarea "**********"
click at [782, 451] on img at bounding box center [788, 449] width 12 height 12
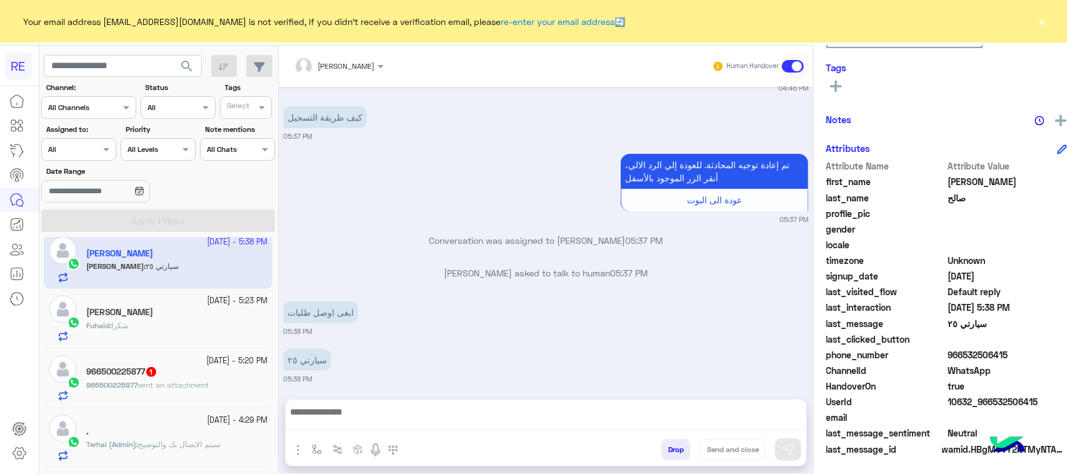
scroll to position [263, 0]
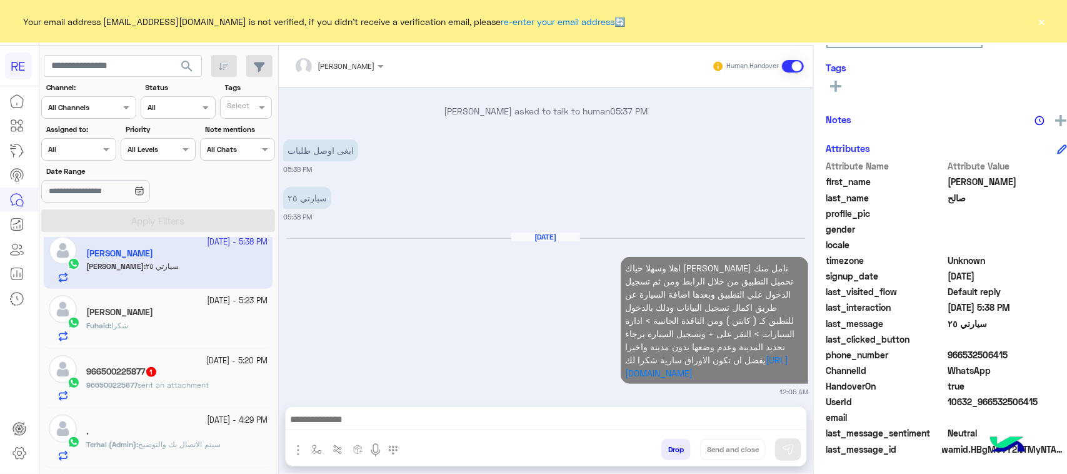
click at [175, 335] on div "Fuhaid : شكرا" at bounding box center [176, 331] width 181 height 22
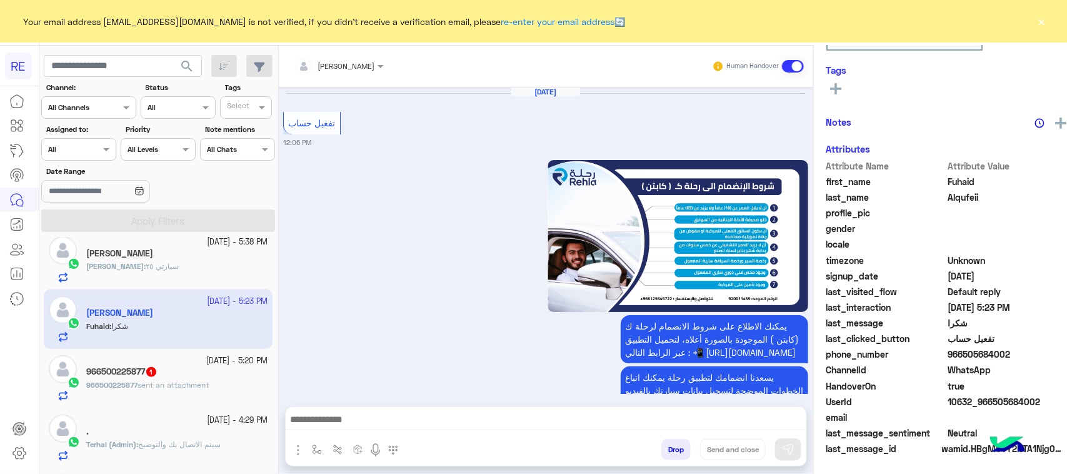
scroll to position [2433, 0]
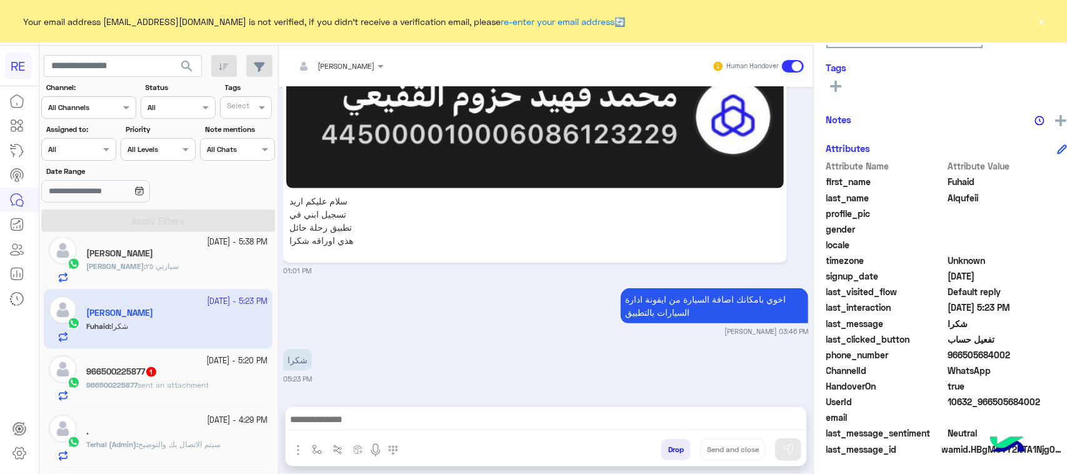
click at [164, 389] on span "sent an attachment" at bounding box center [172, 384] width 71 height 9
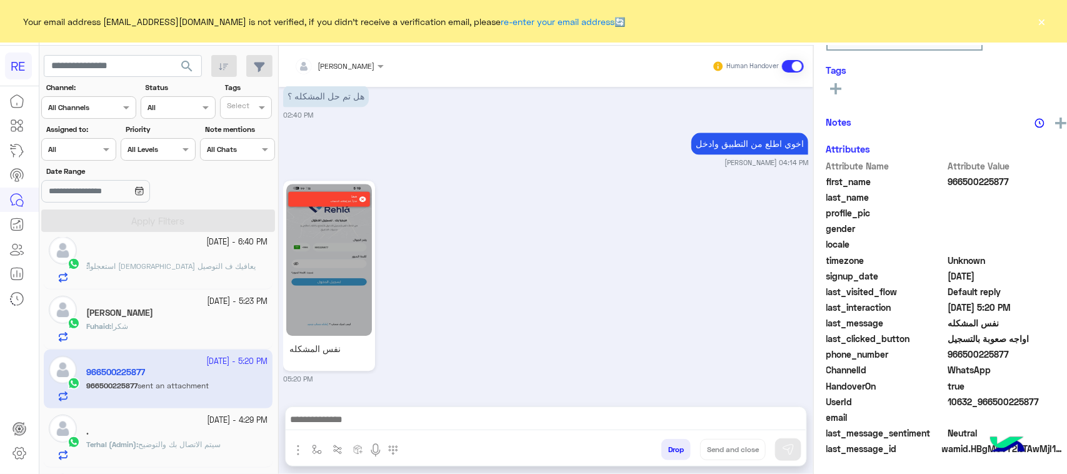
scroll to position [198, 0]
click at [316, 264] on img at bounding box center [329, 260] width 86 height 152
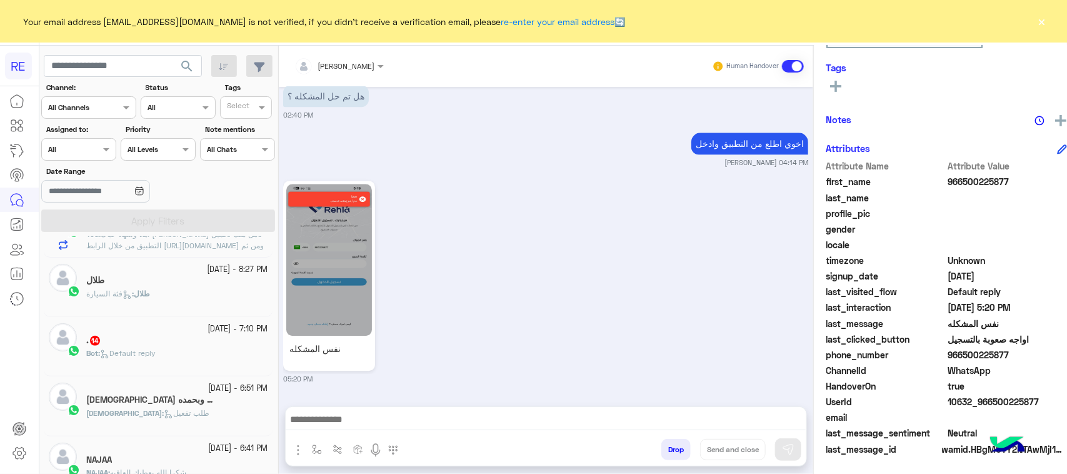
scroll to position [235, 0]
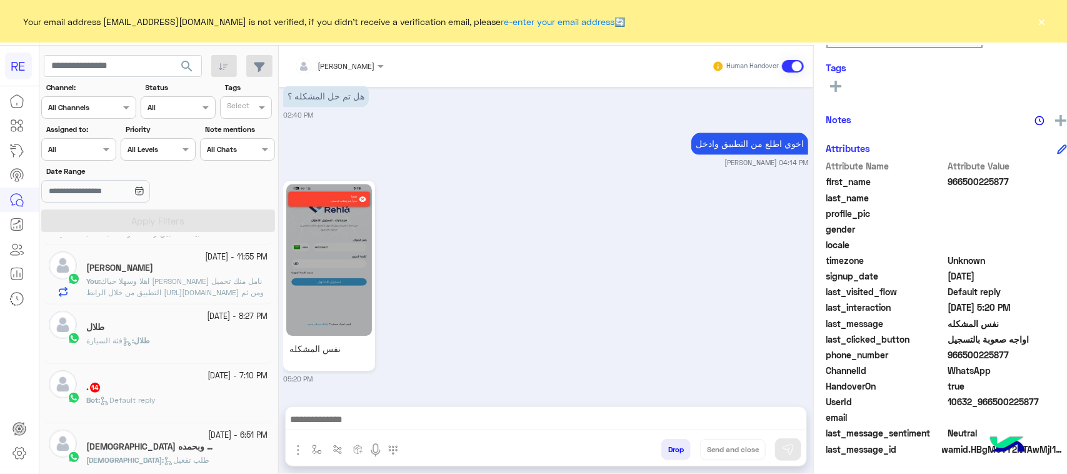
click at [151, 400] on span "Default reply" at bounding box center [128, 399] width 56 height 9
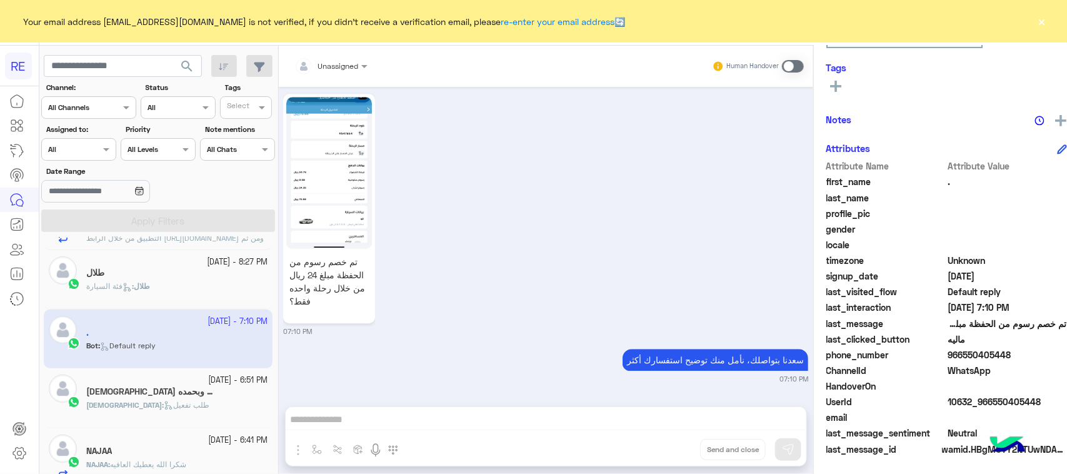
scroll to position [313, 0]
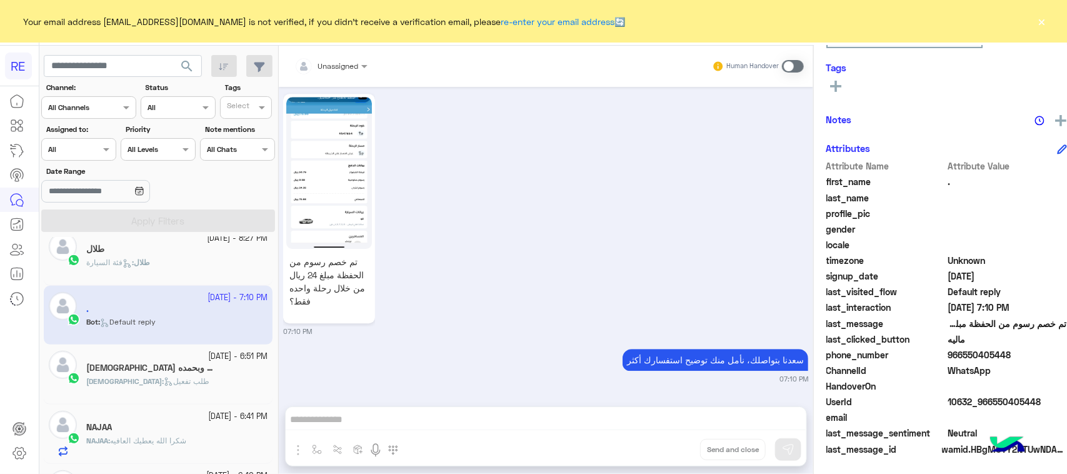
click at [148, 391] on div "[DEMOGRAPHIC_DATA] : طلب تفعيل" at bounding box center [176, 387] width 181 height 22
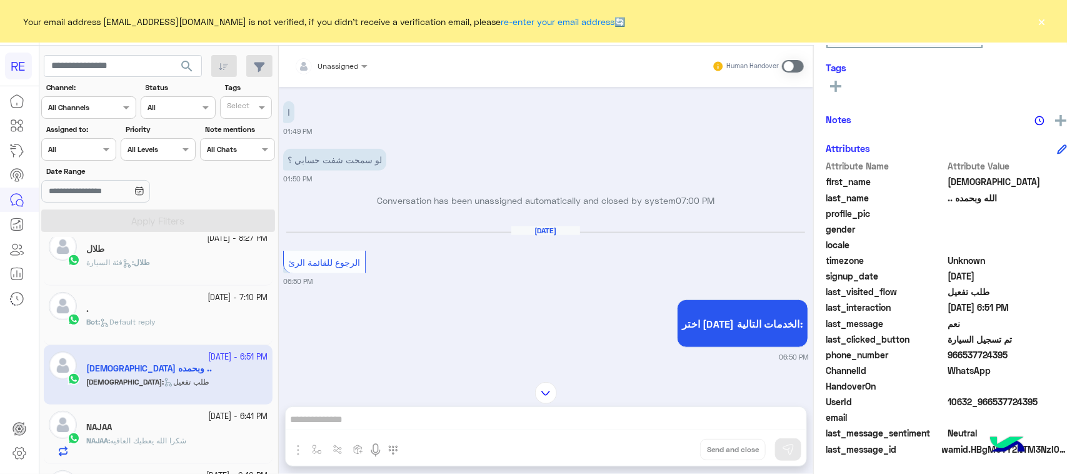
click at [471, 426] on div "Unassigned Human Handover [DATE] زودني برقم الهاتف المسجل بالتطبيق [PERSON_NAME…" at bounding box center [546, 262] width 534 height 433
click at [782, 69] on span at bounding box center [793, 66] width 22 height 12
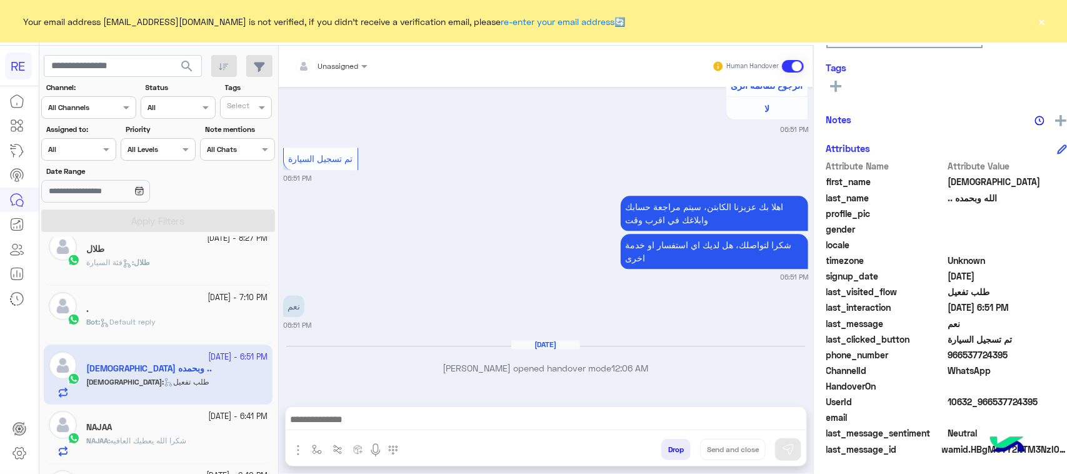
click at [489, 422] on textarea at bounding box center [546, 420] width 521 height 19
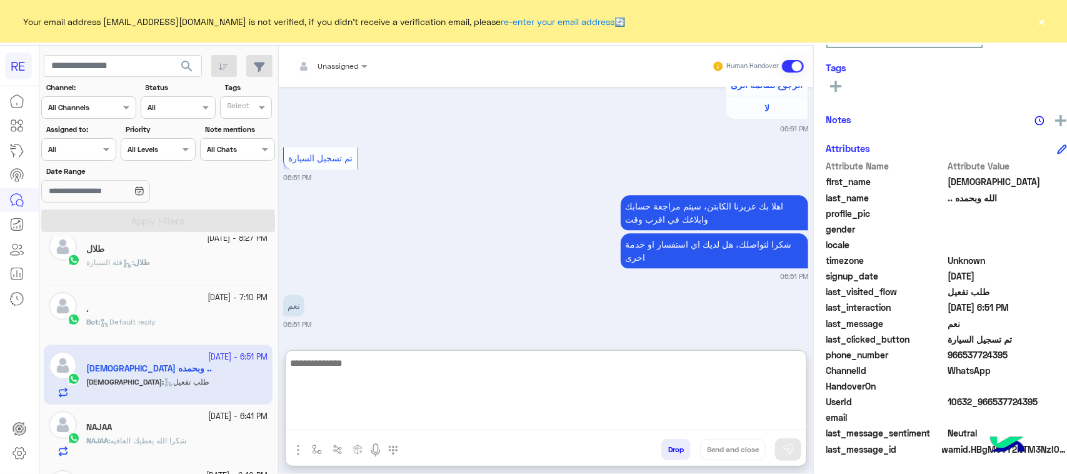
paste textarea "**********"
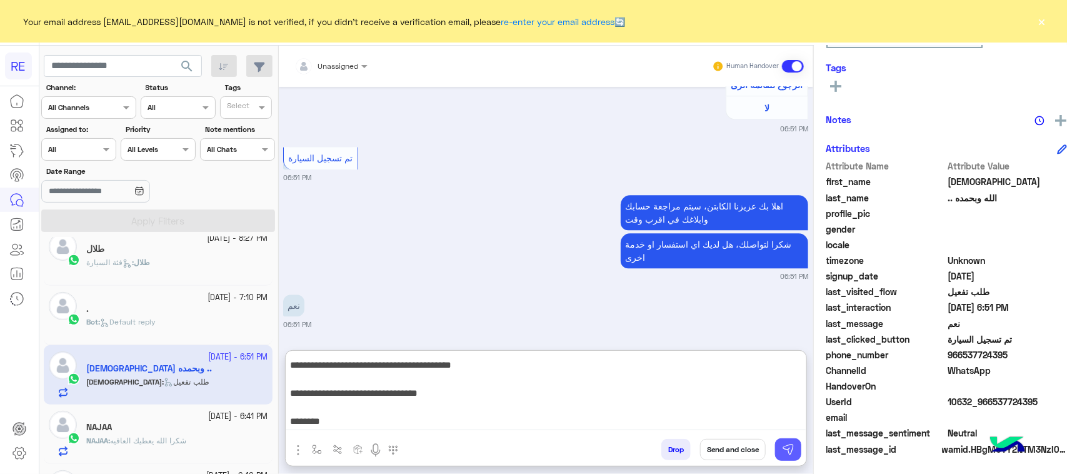
type textarea "**********"
click at [782, 445] on img at bounding box center [788, 449] width 12 height 12
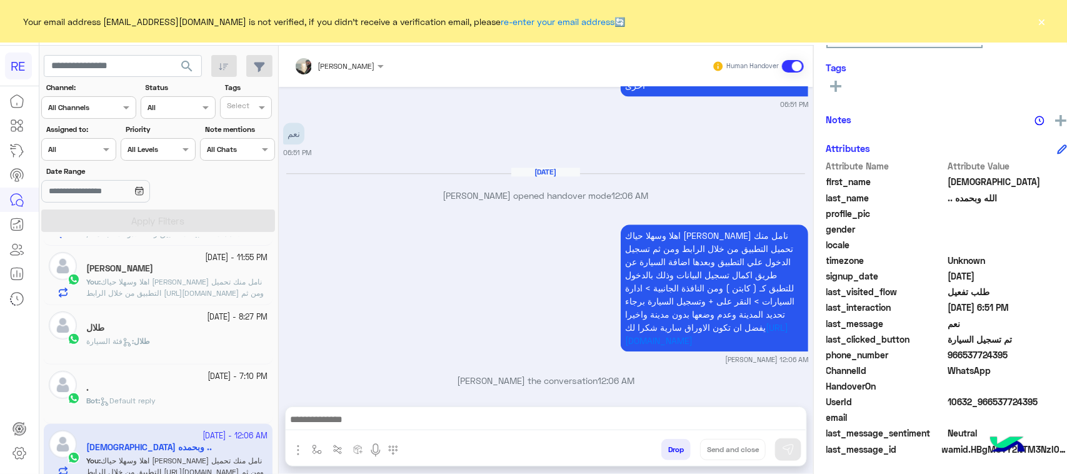
click at [176, 401] on div "Bot : Default reply" at bounding box center [176, 406] width 181 height 22
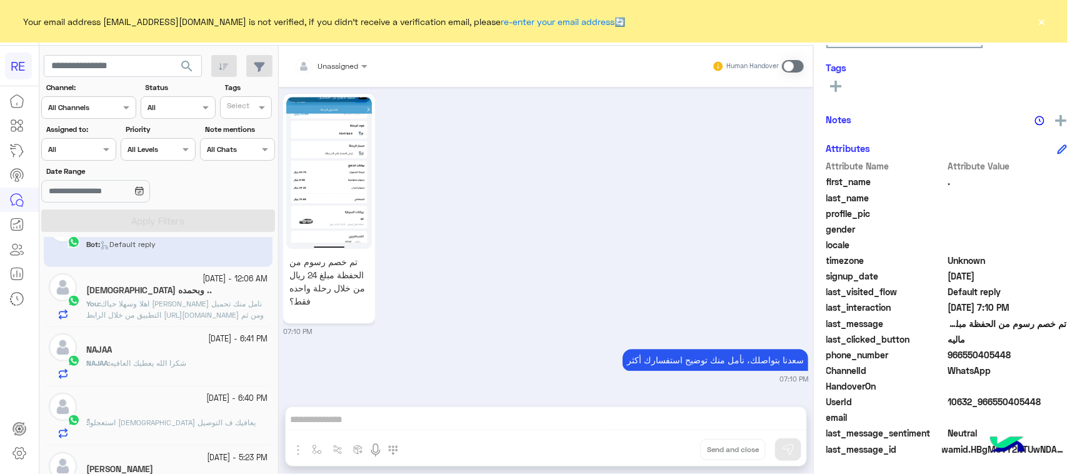
click at [132, 369] on p "NAJAA : شكرا الله يعطيك العافيه" at bounding box center [136, 362] width 100 height 11
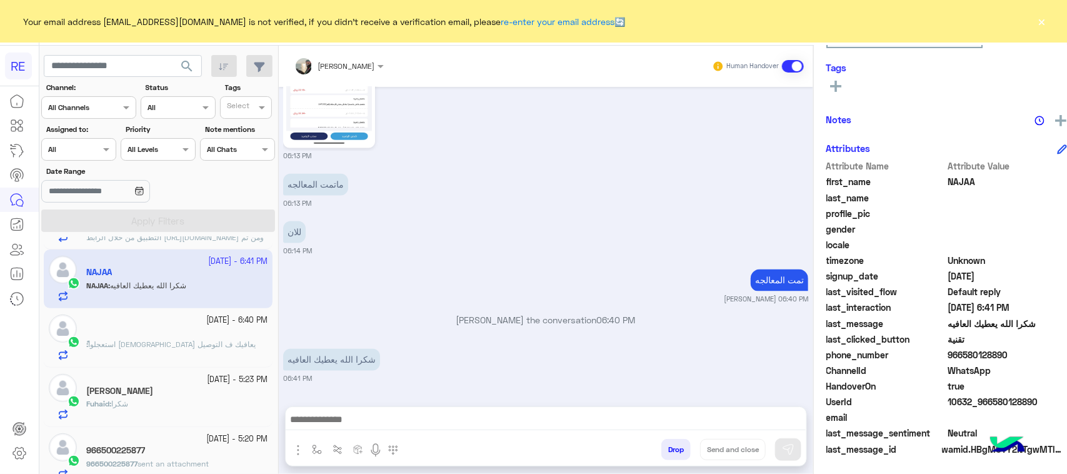
click at [181, 355] on div "ً : استعجلوا [DEMOGRAPHIC_DATA] يعافيك ف التوصيل" at bounding box center [176, 350] width 181 height 22
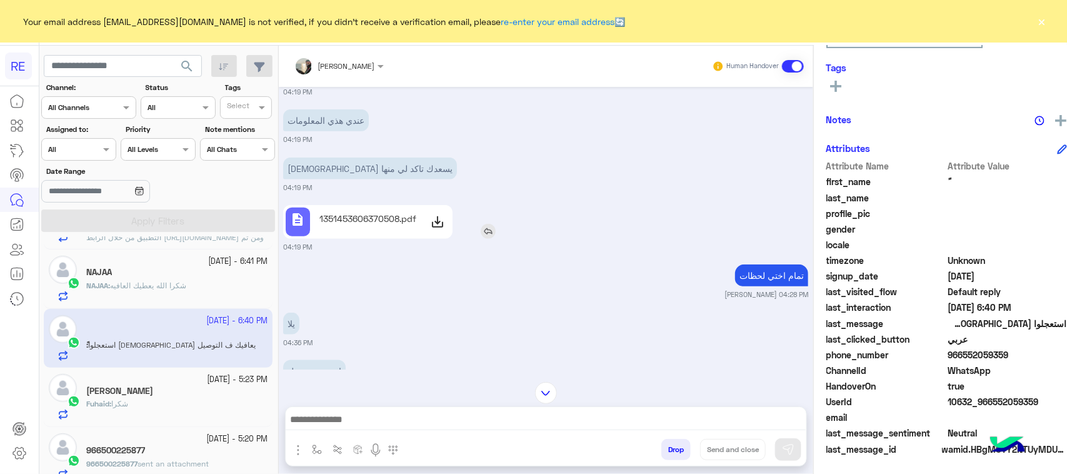
click at [350, 216] on p "1351453606370508.pdf" at bounding box center [367, 218] width 97 height 13
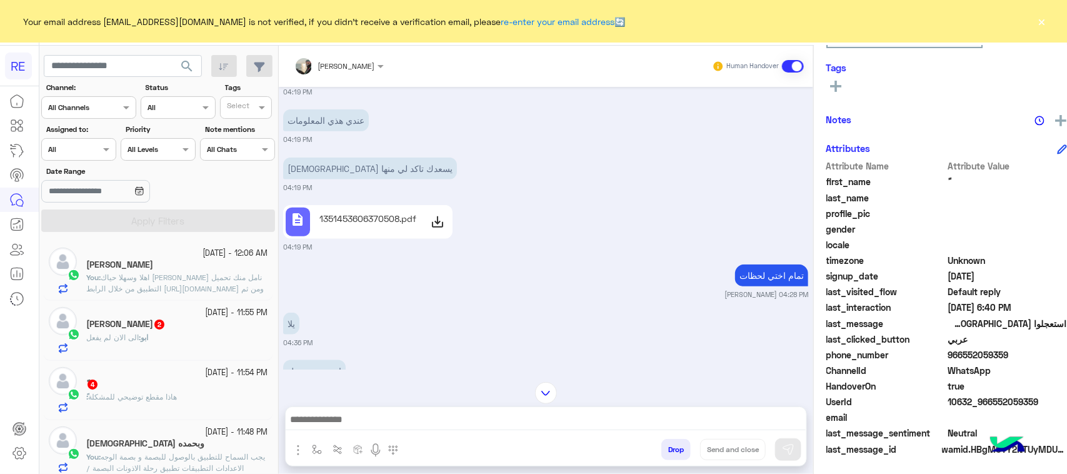
click at [117, 347] on div "ابو : الى الان لم يفعل" at bounding box center [176, 343] width 181 height 22
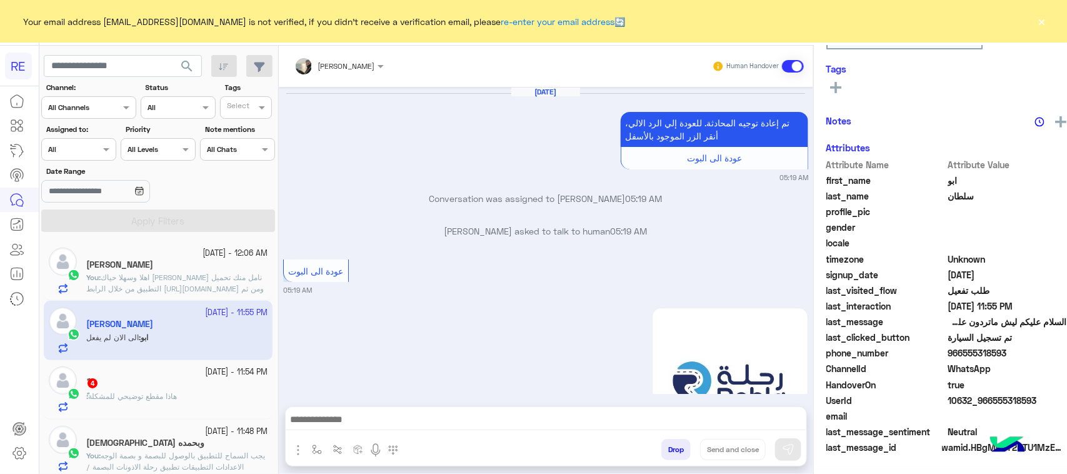
scroll to position [1622, 0]
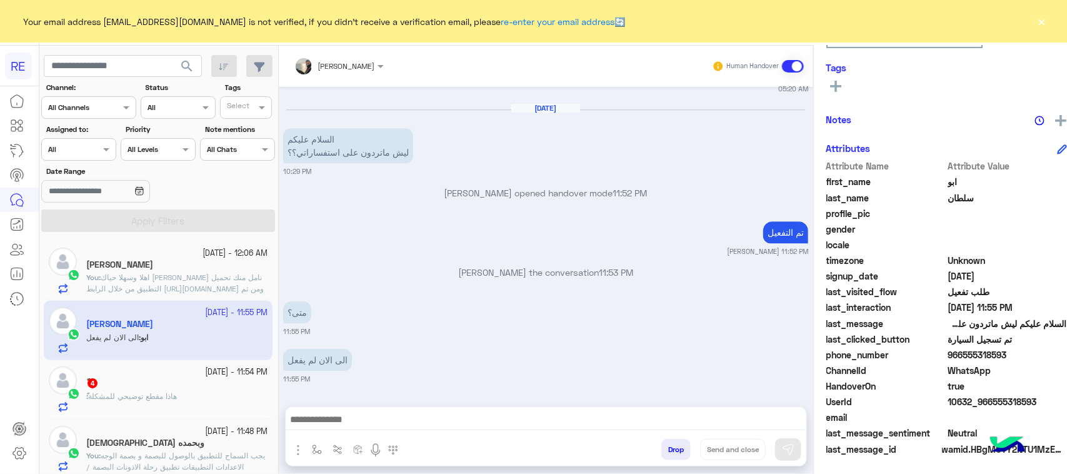
click at [129, 386] on div "ً 4" at bounding box center [176, 383] width 181 height 13
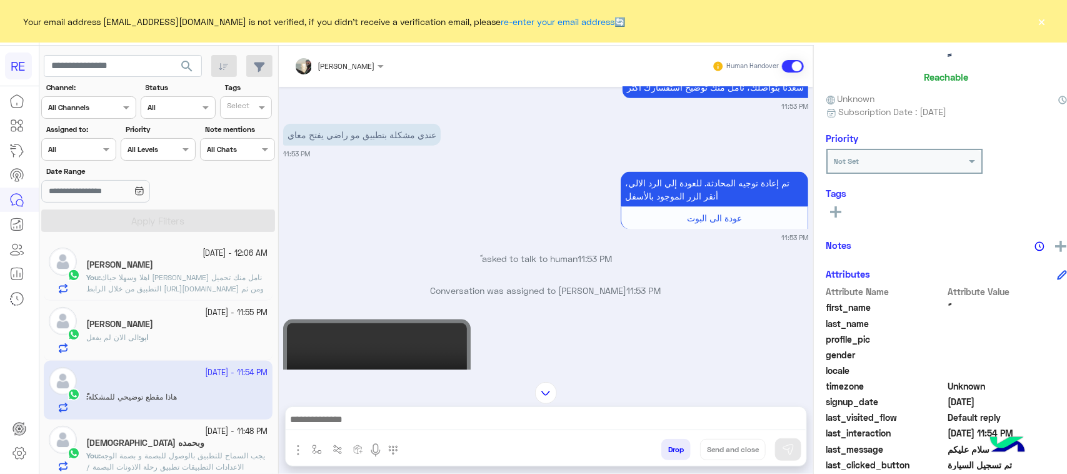
scroll to position [750, 0]
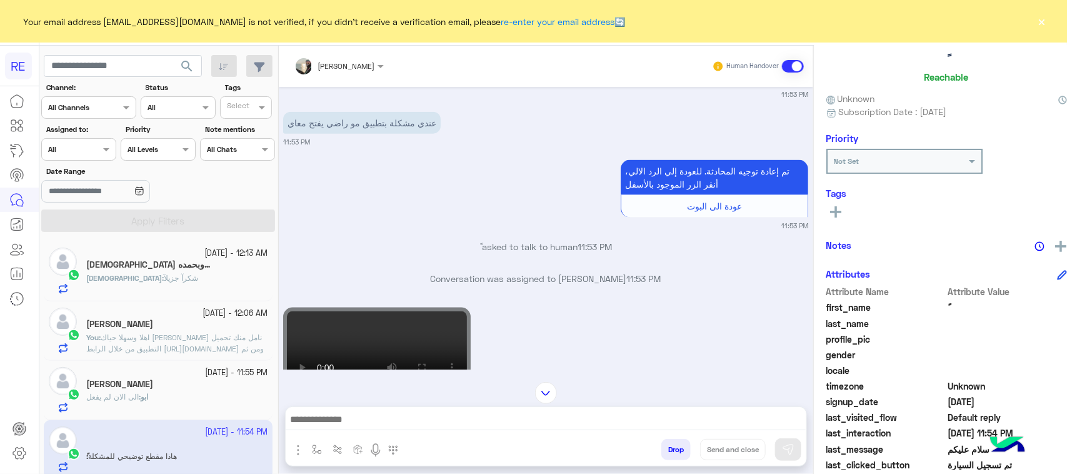
click at [173, 256] on div "[DATE] - 12:13 AM" at bounding box center [176, 253] width 181 height 12
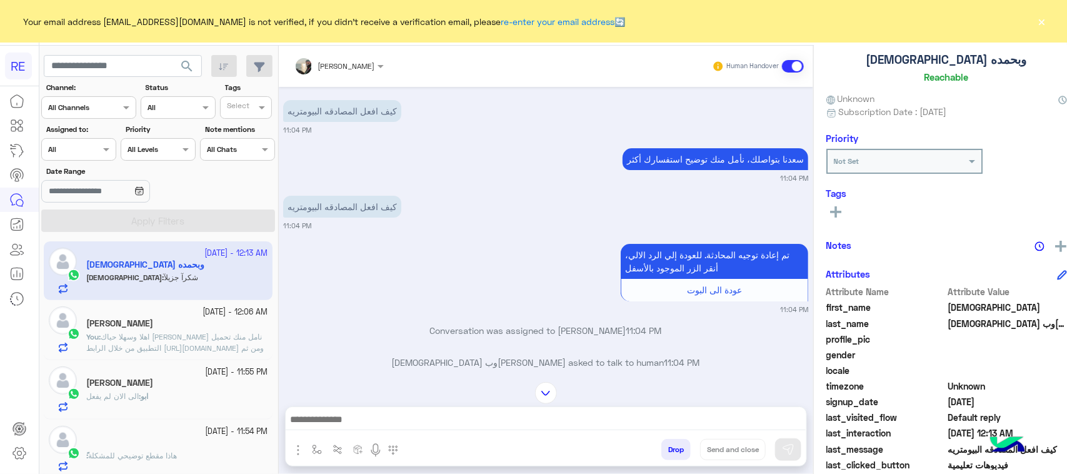
scroll to position [2044, 0]
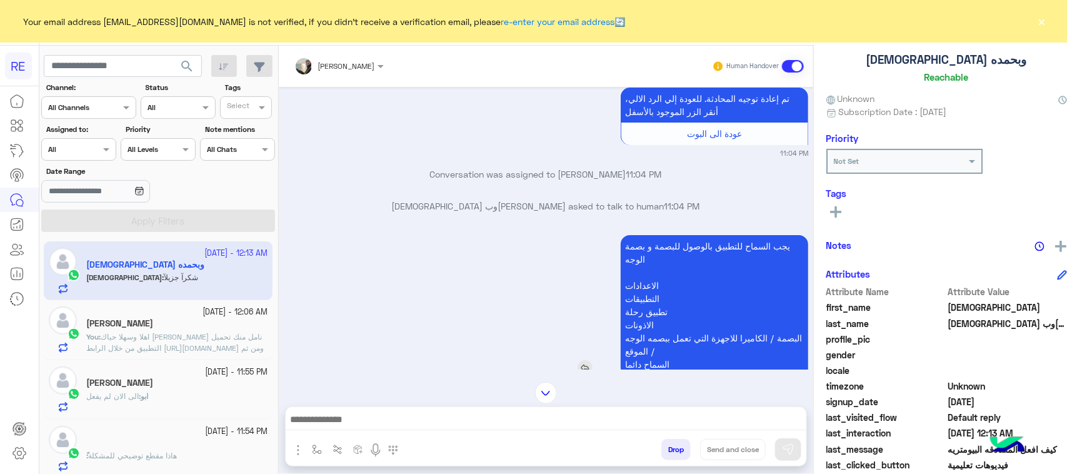
click at [695, 245] on p "يجب السماح للتطبيق بالوصول للبصمة و بصمة الوجه الاعدادات التطبيقات تطبيق رحلة ا…" at bounding box center [714, 305] width 187 height 140
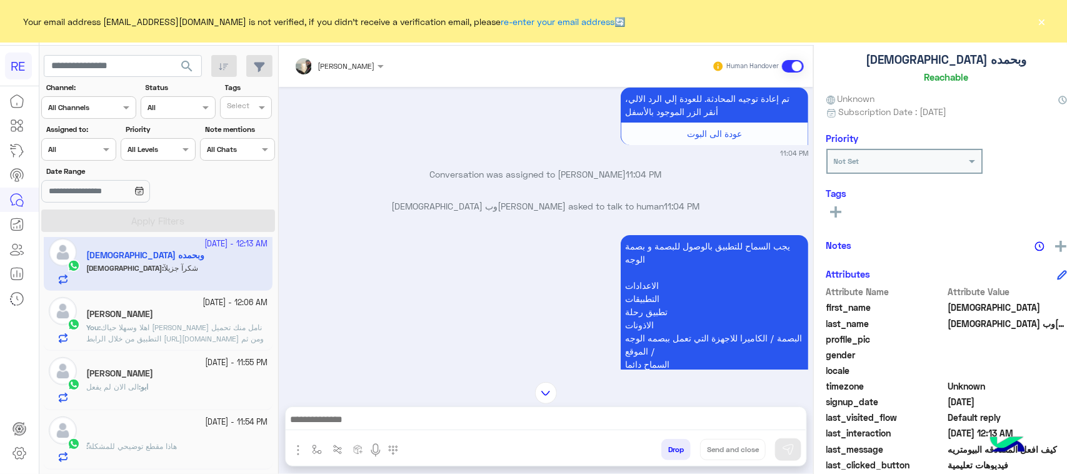
scroll to position [0, 0]
